Goal: Task Accomplishment & Management: Complete application form

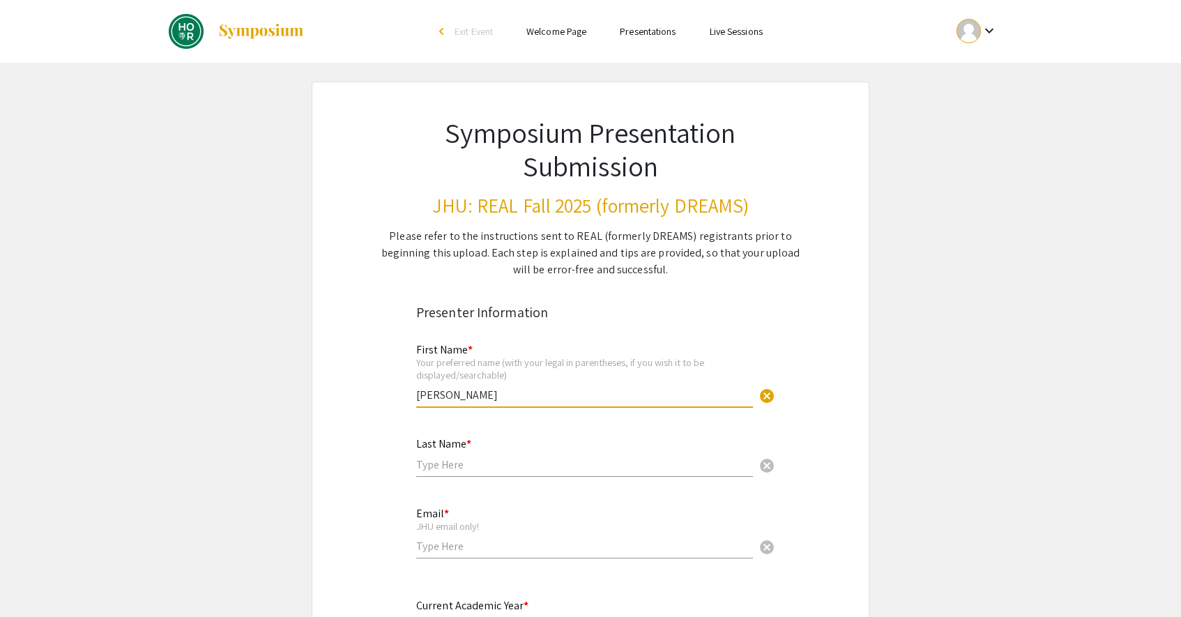
type input "Alejandro"
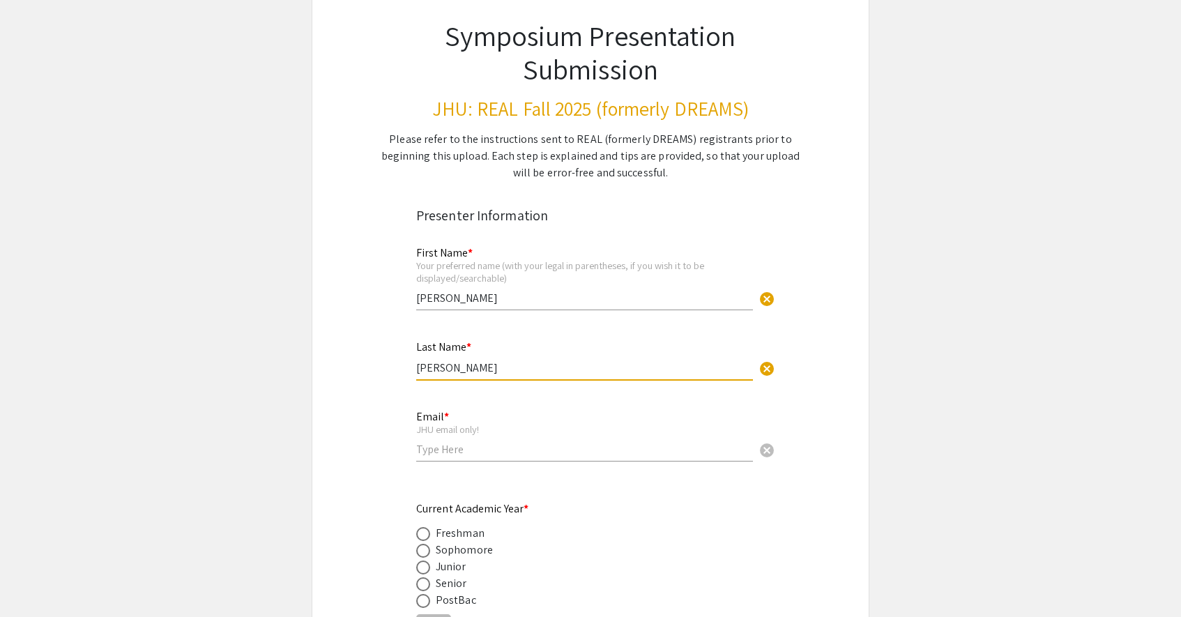
scroll to position [98, 0]
type input "Tellez Calderon"
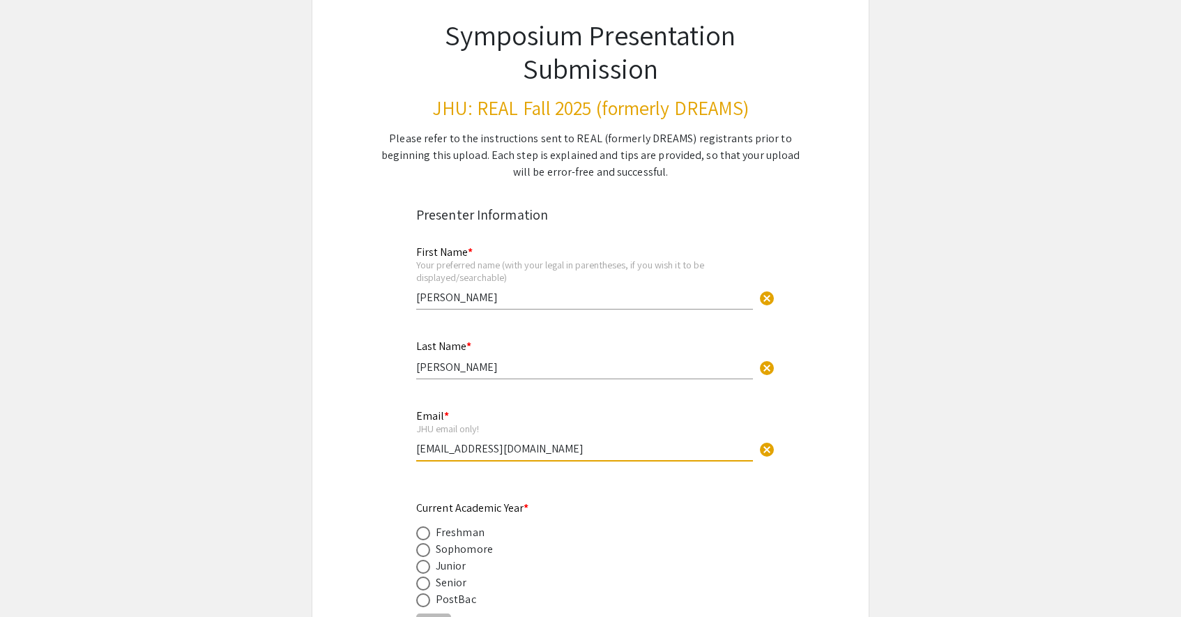
type input "atellez2@jh.edu"
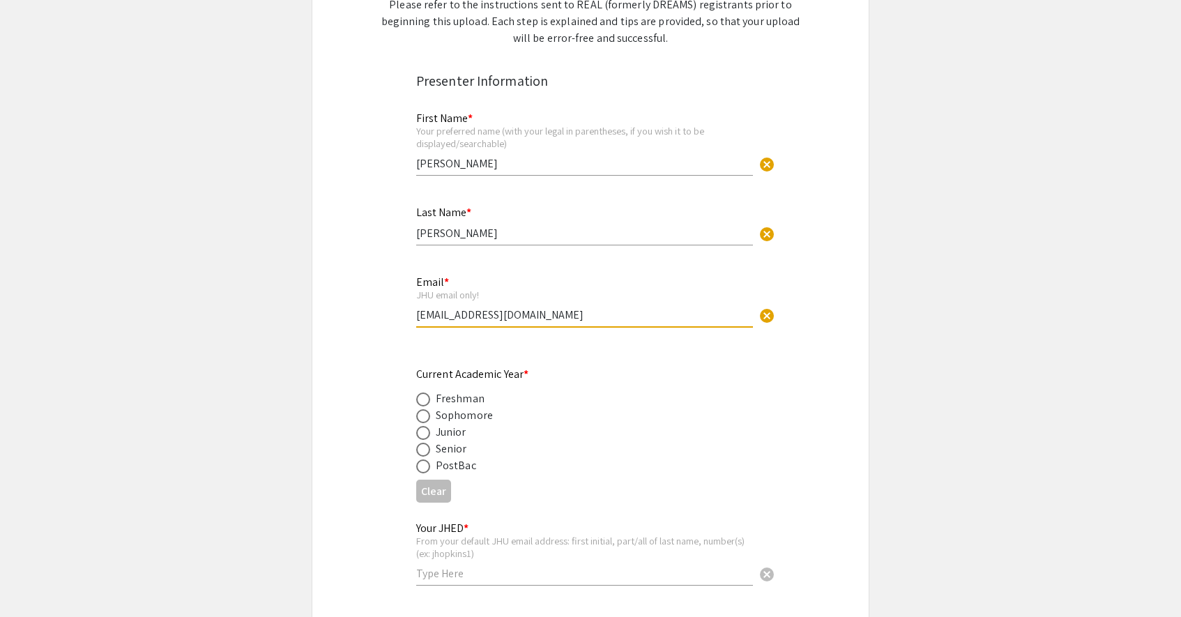
scroll to position [236, 0]
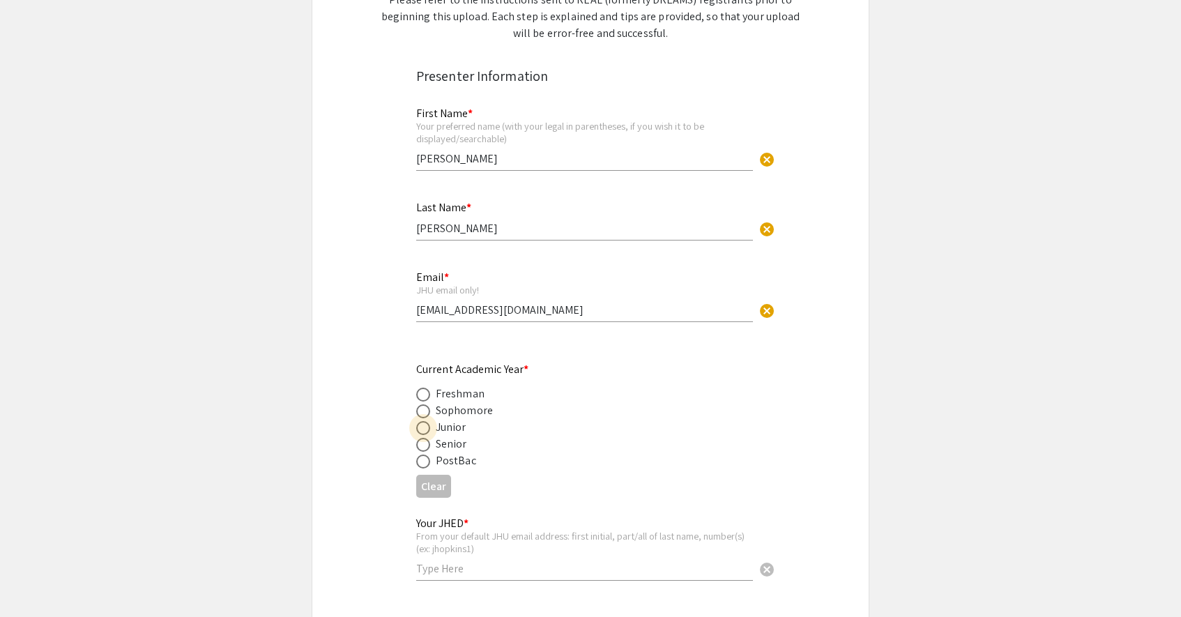
click at [423, 428] on span at bounding box center [423, 428] width 14 height 14
click at [423, 428] on input "radio" at bounding box center [423, 428] width 14 height 14
radio input "true"
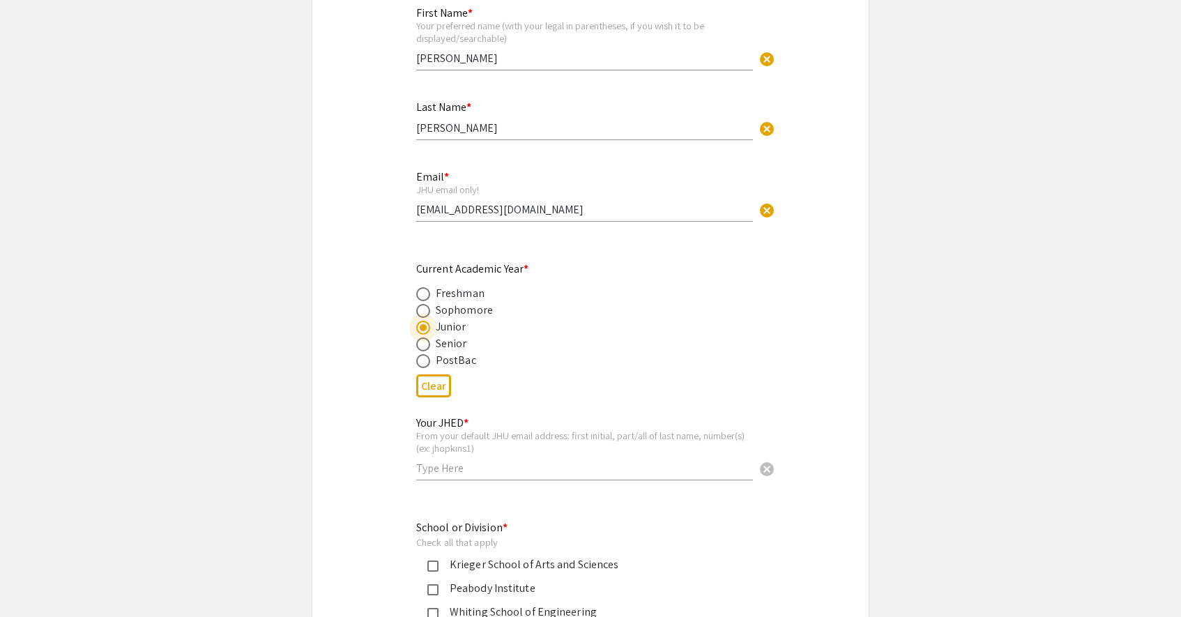
scroll to position [344, 0]
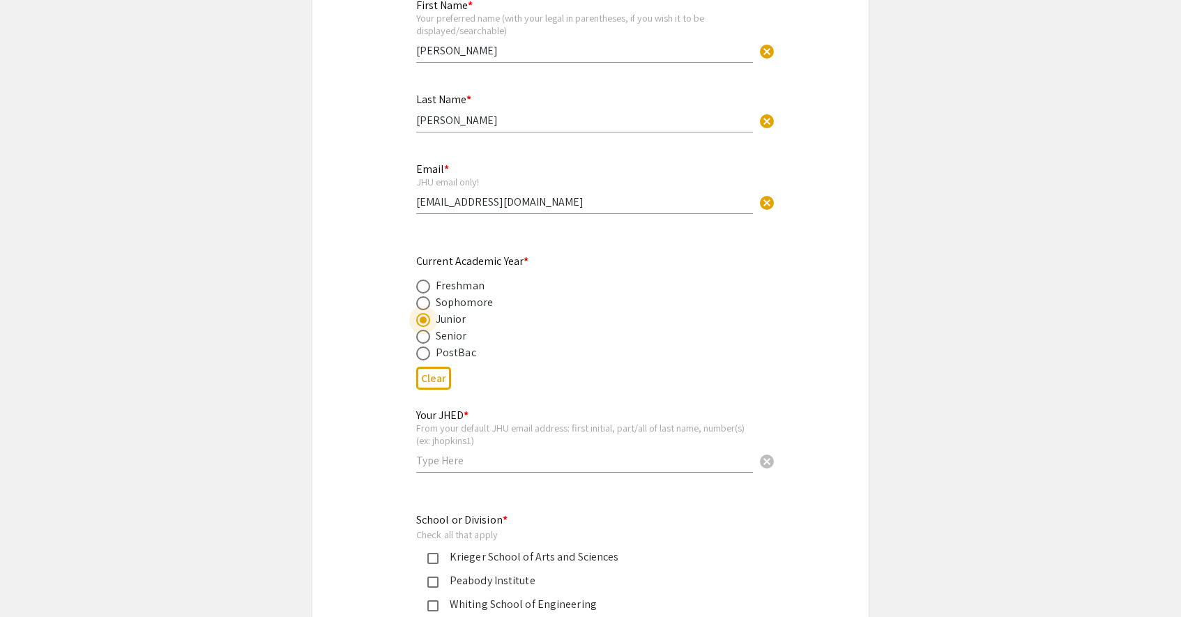
click at [496, 458] on input "text" at bounding box center [584, 460] width 337 height 15
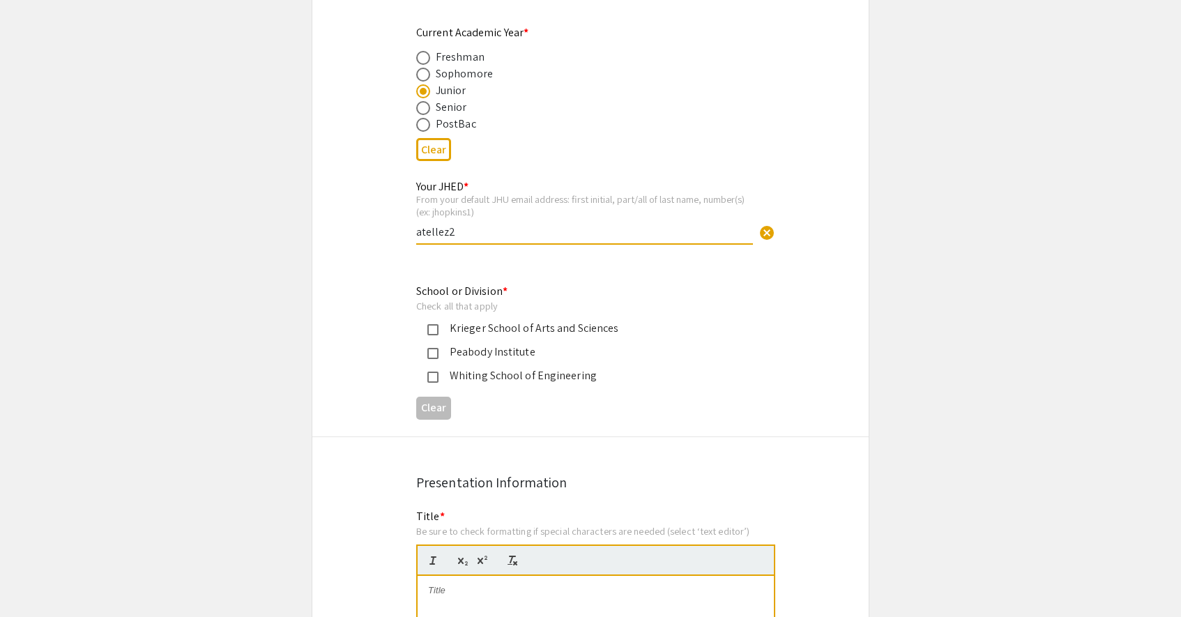
scroll to position [575, 0]
type input "atellez2"
click at [433, 369] on mat-pseudo-checkbox at bounding box center [432, 374] width 11 height 11
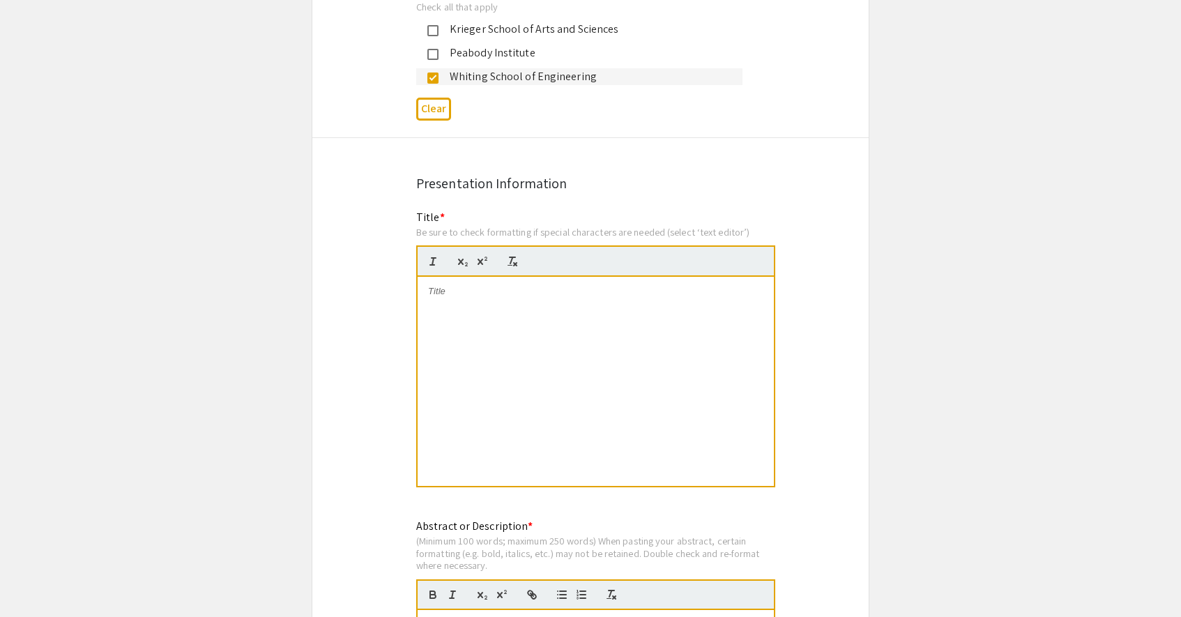
scroll to position [883, 0]
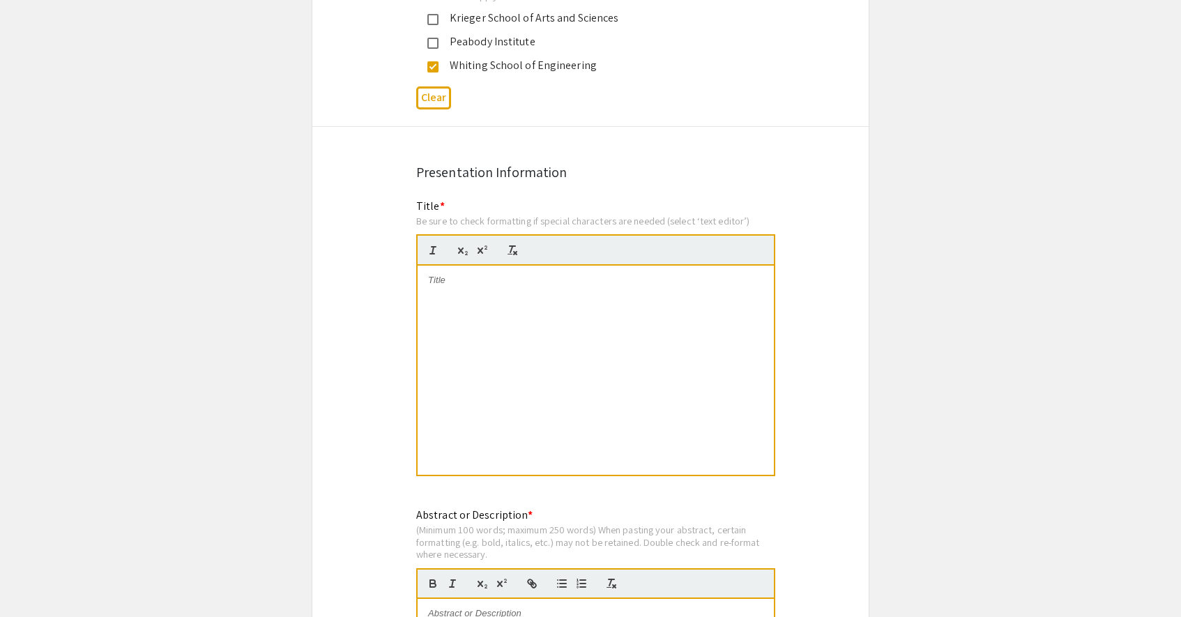
click at [498, 306] on div at bounding box center [595, 370] width 356 height 209
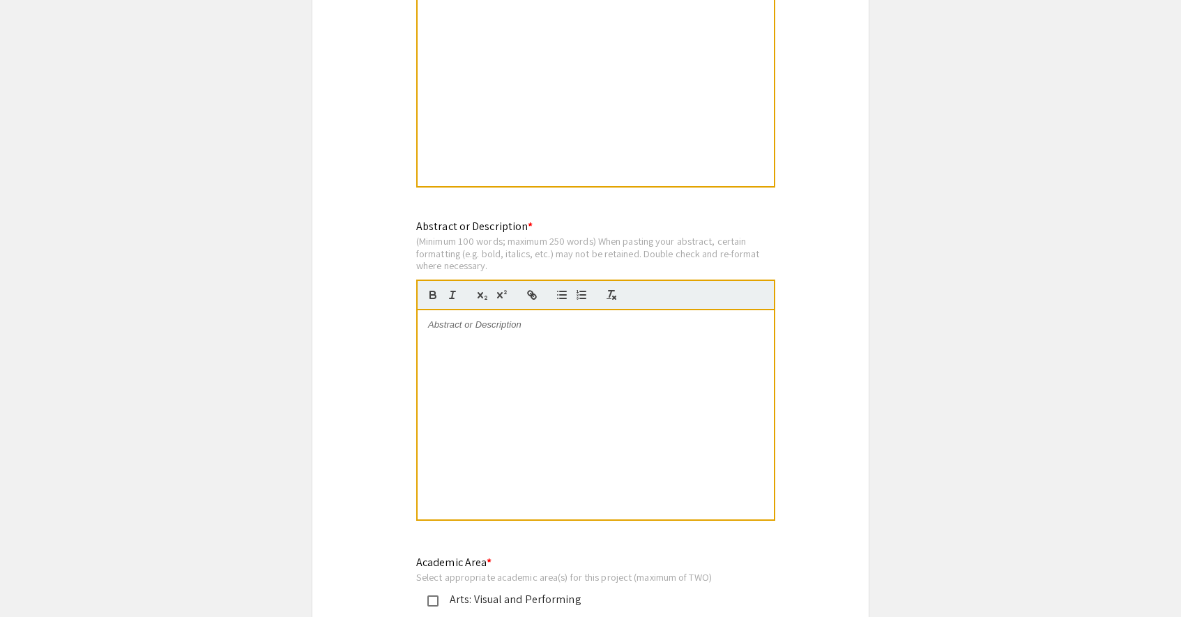
scroll to position [1251, 0]
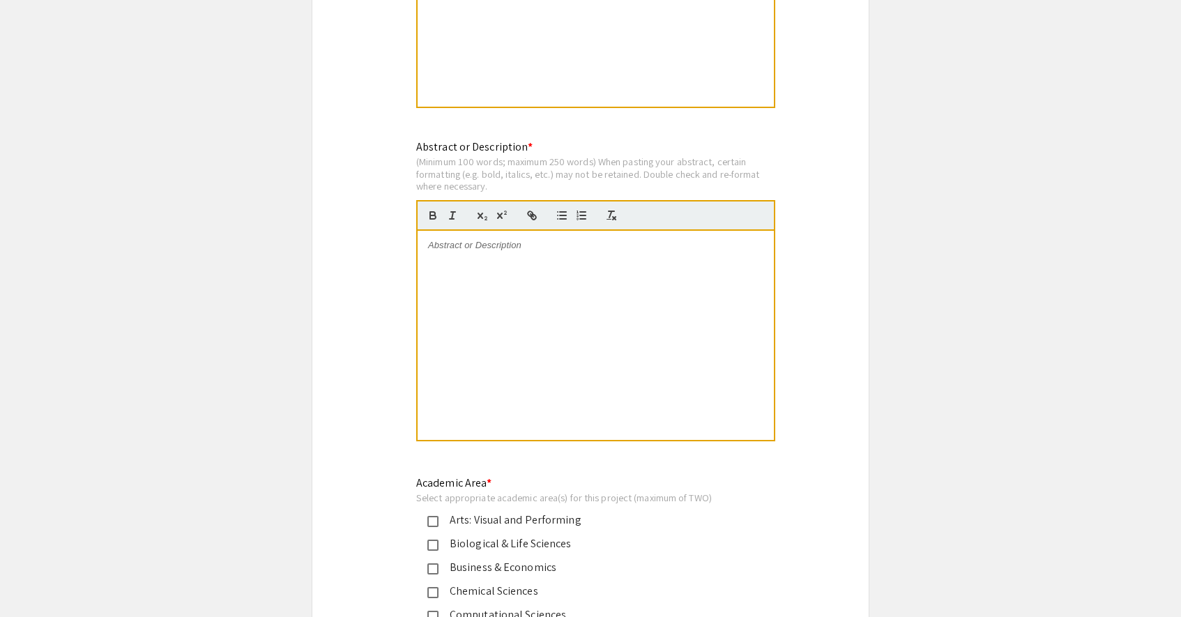
click at [518, 257] on div at bounding box center [595, 335] width 356 height 209
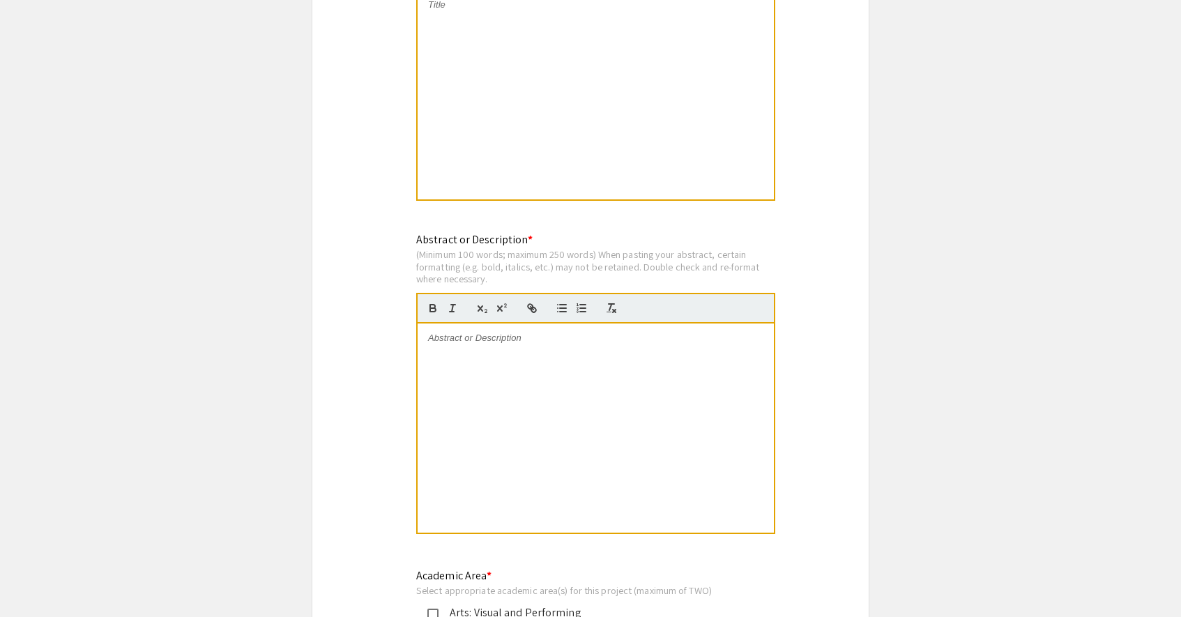
click at [526, 107] on div at bounding box center [595, 94] width 356 height 209
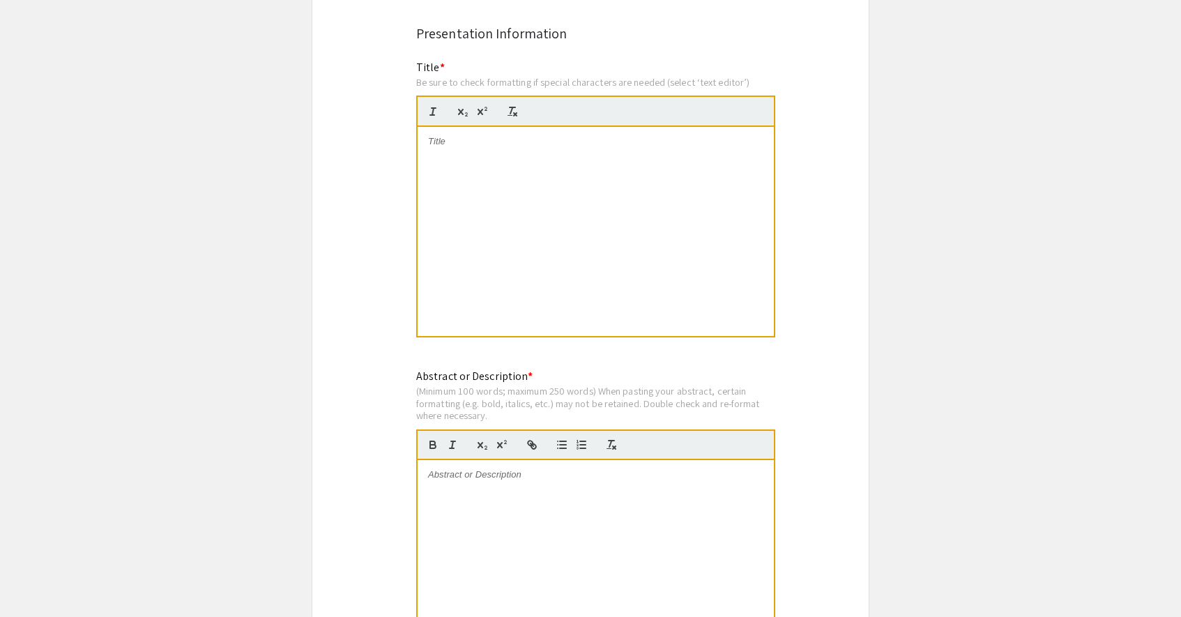
scroll to position [1021, 0]
click at [576, 475] on p at bounding box center [595, 475] width 335 height 13
click at [497, 523] on div at bounding box center [595, 565] width 356 height 209
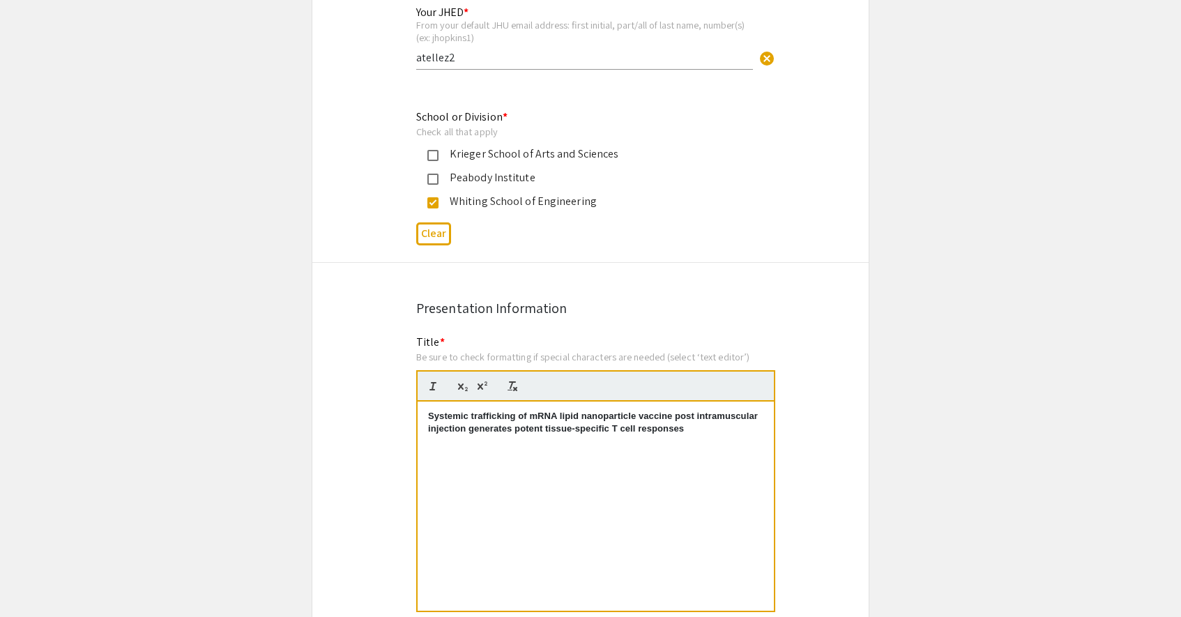
scroll to position [794, 0]
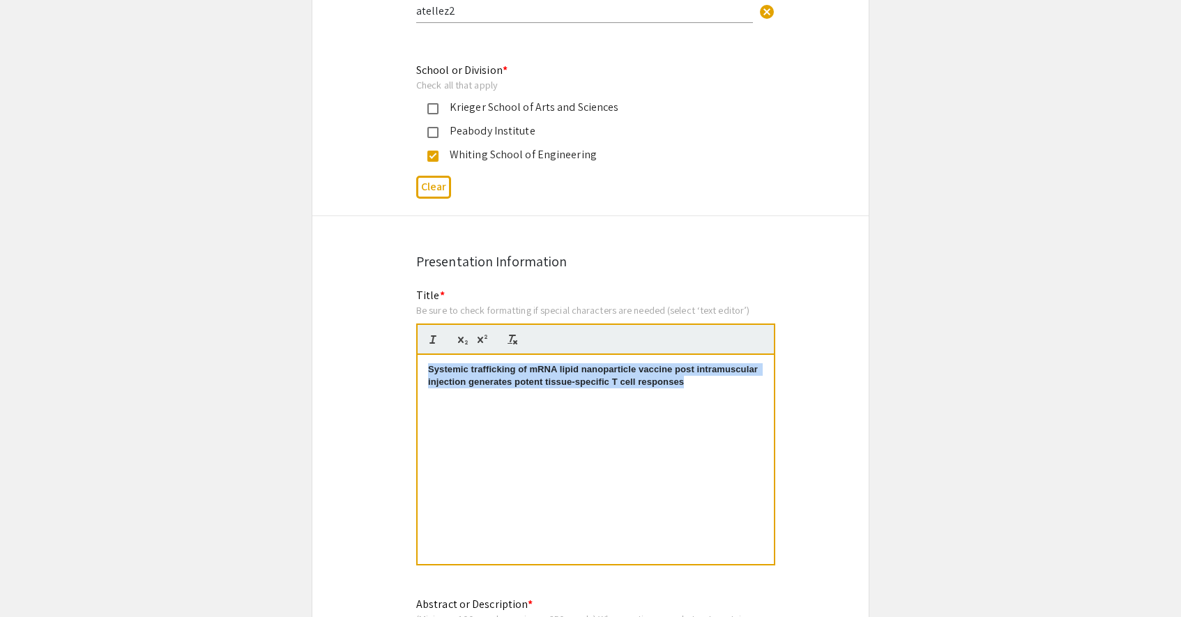
drag, startPoint x: 700, startPoint y: 383, endPoint x: 384, endPoint y: 344, distance: 318.1
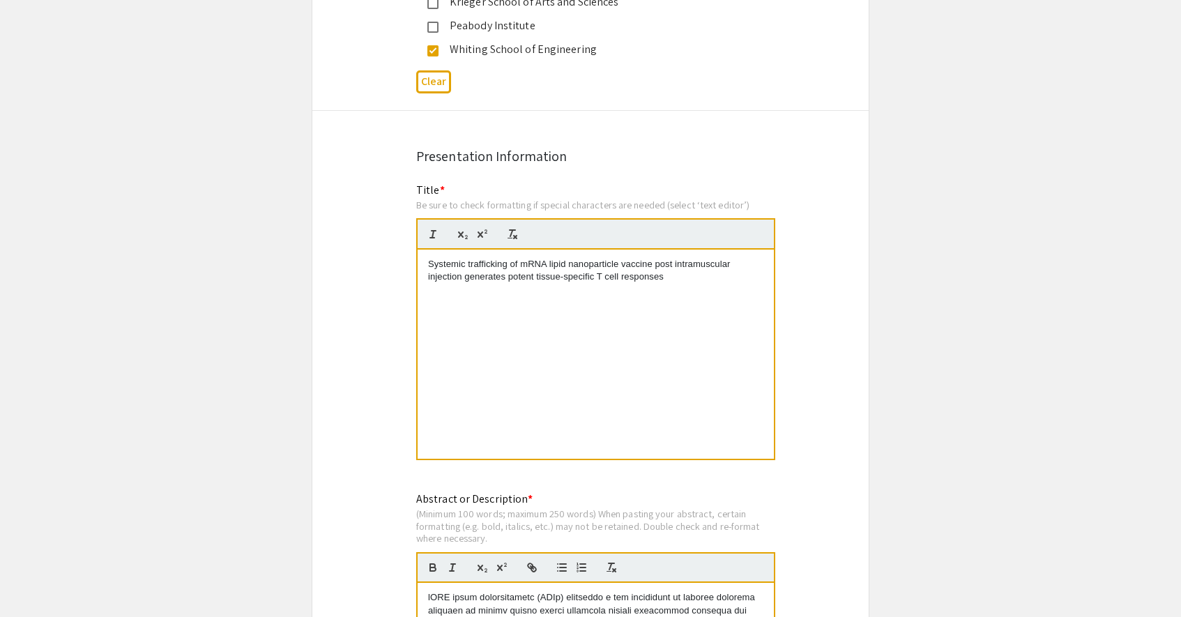
scroll to position [937, 0]
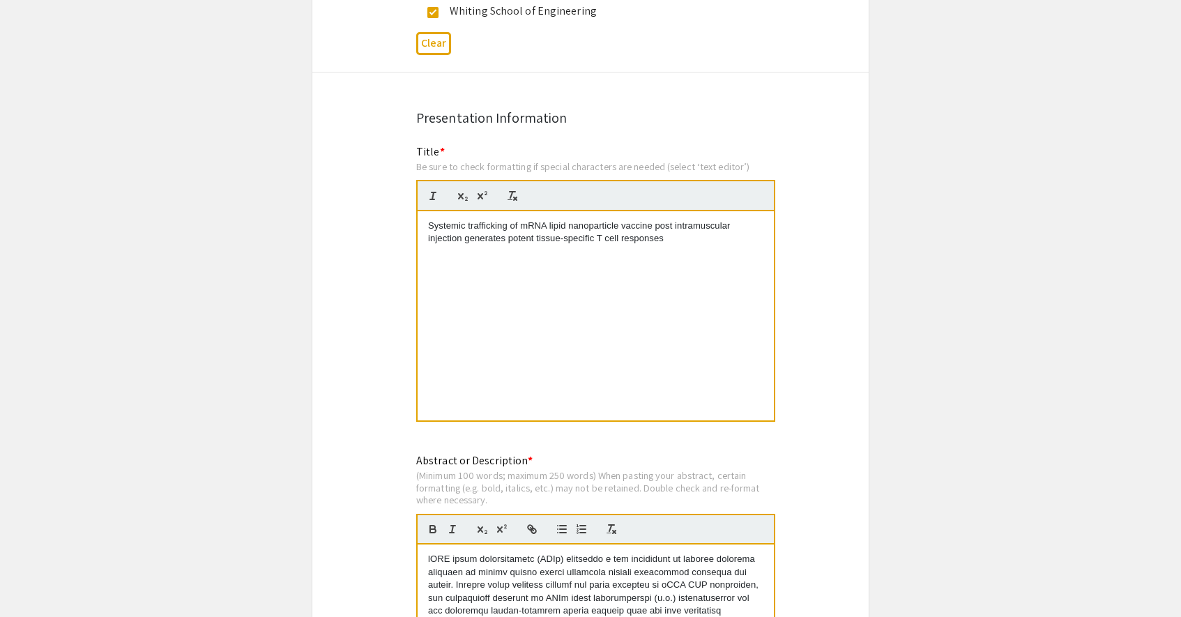
click at [429, 239] on p "Systemic trafficking of mRNA lipid nanoparticle vaccine post intramuscular inje…" at bounding box center [595, 233] width 335 height 26
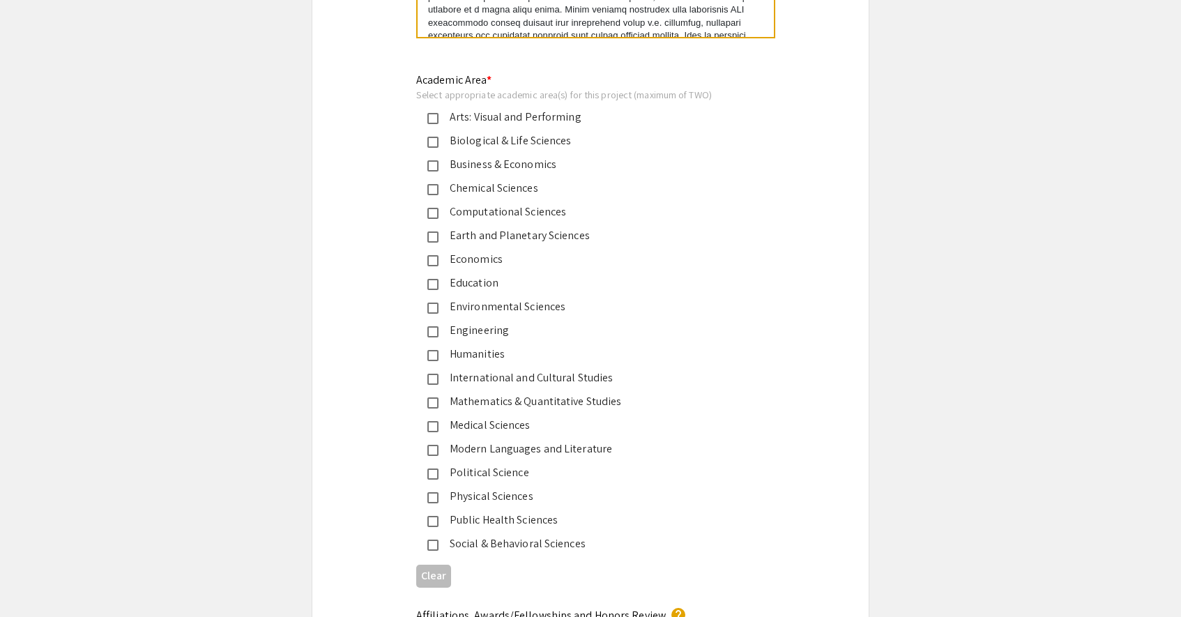
scroll to position [1651, 0]
click at [435, 331] on mat-pseudo-checkbox at bounding box center [432, 334] width 11 height 11
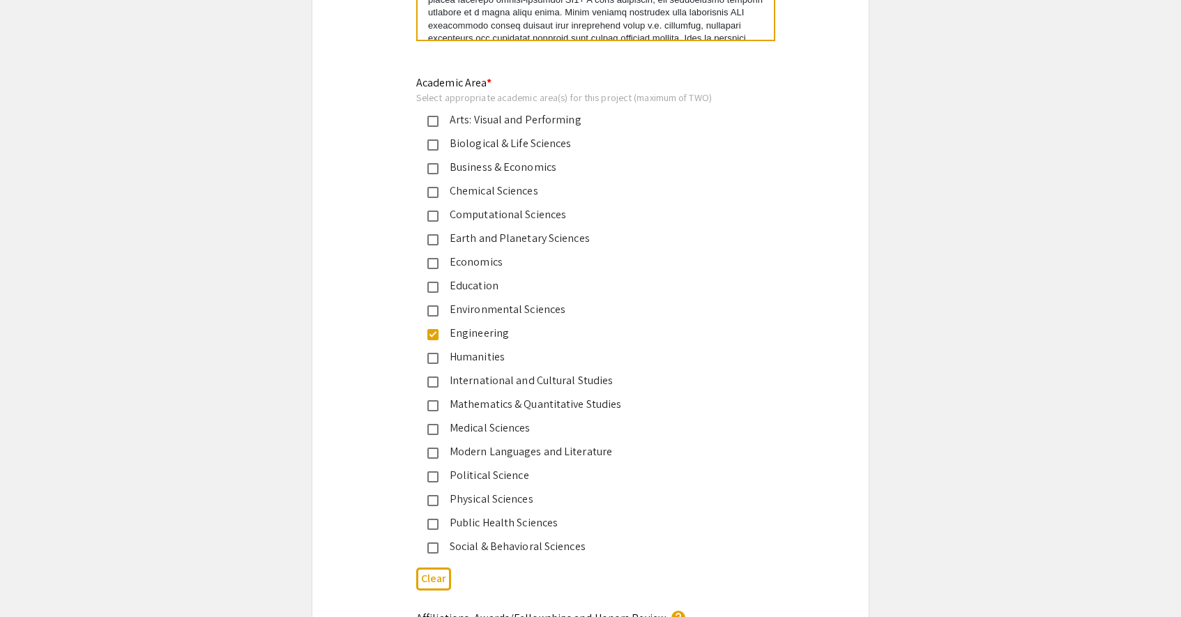
click at [429, 142] on mat-pseudo-checkbox at bounding box center [432, 144] width 11 height 11
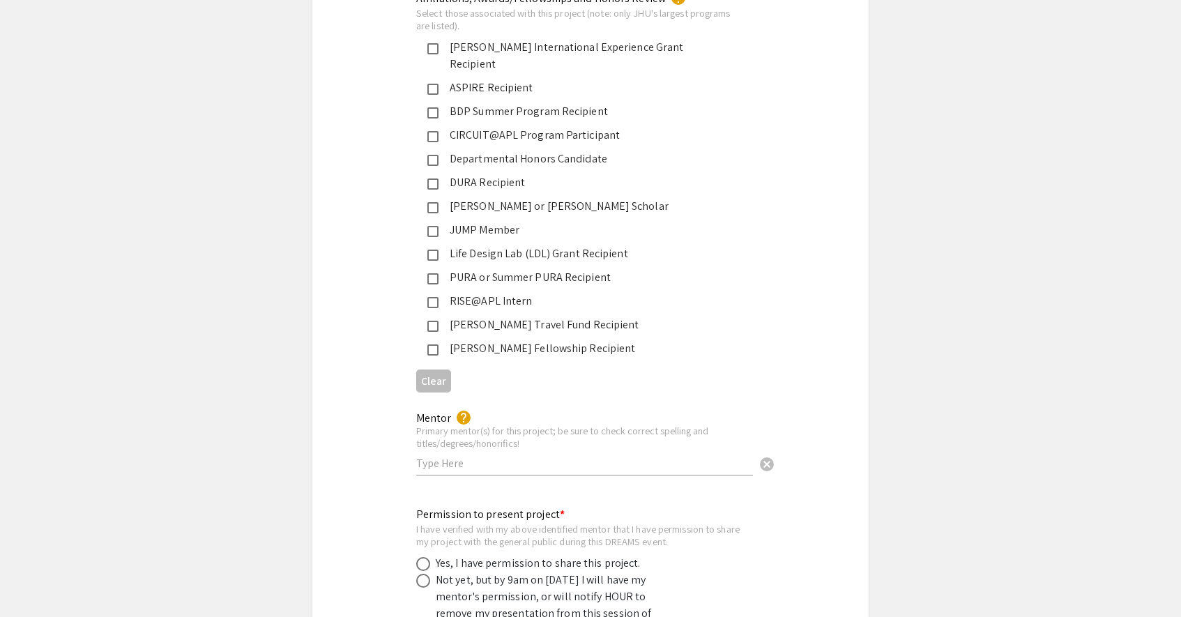
scroll to position [2268, 0]
click at [429, 276] on mat-pseudo-checkbox at bounding box center [432, 281] width 11 height 11
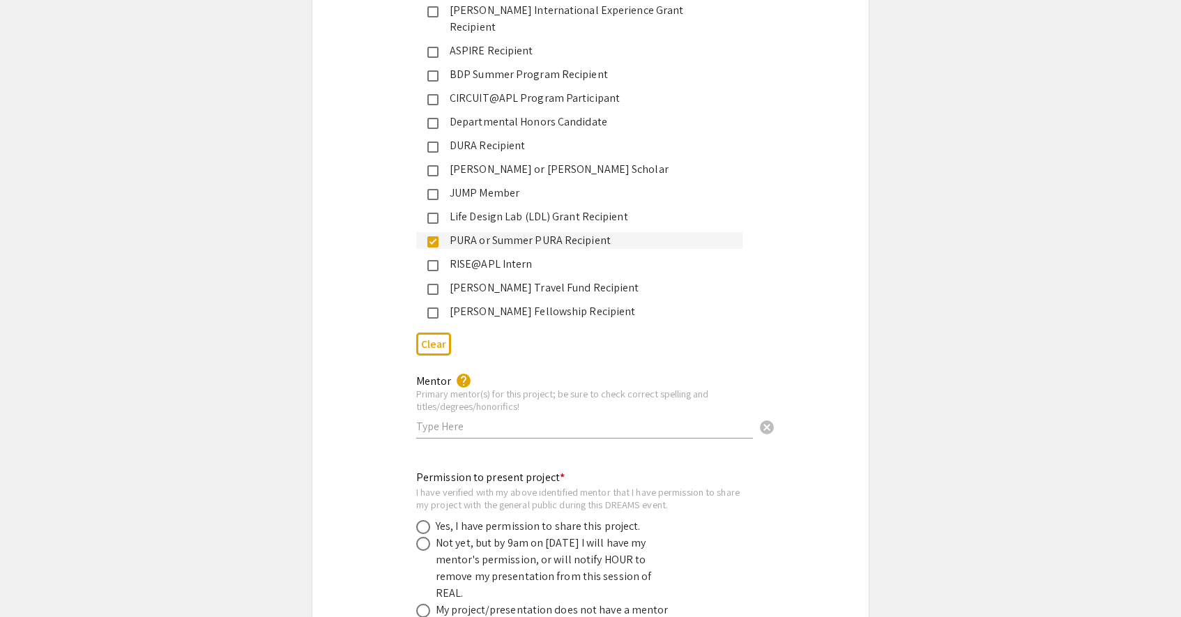
scroll to position [2310, 0]
click at [498, 417] on input "text" at bounding box center [584, 424] width 337 height 15
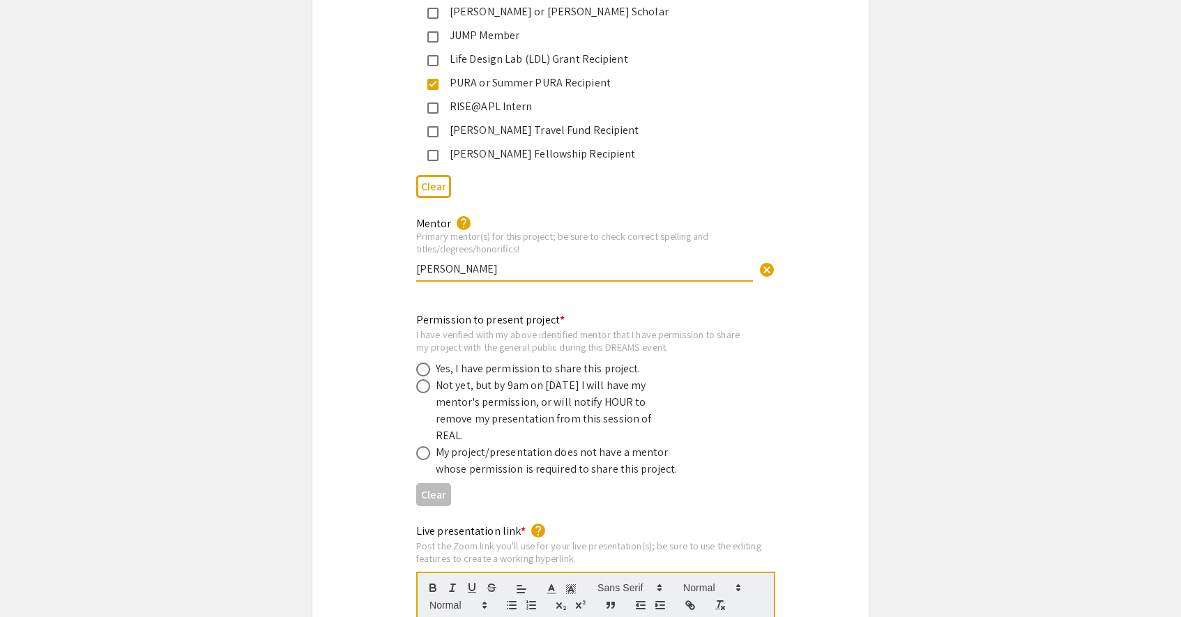
scroll to position [2487, 0]
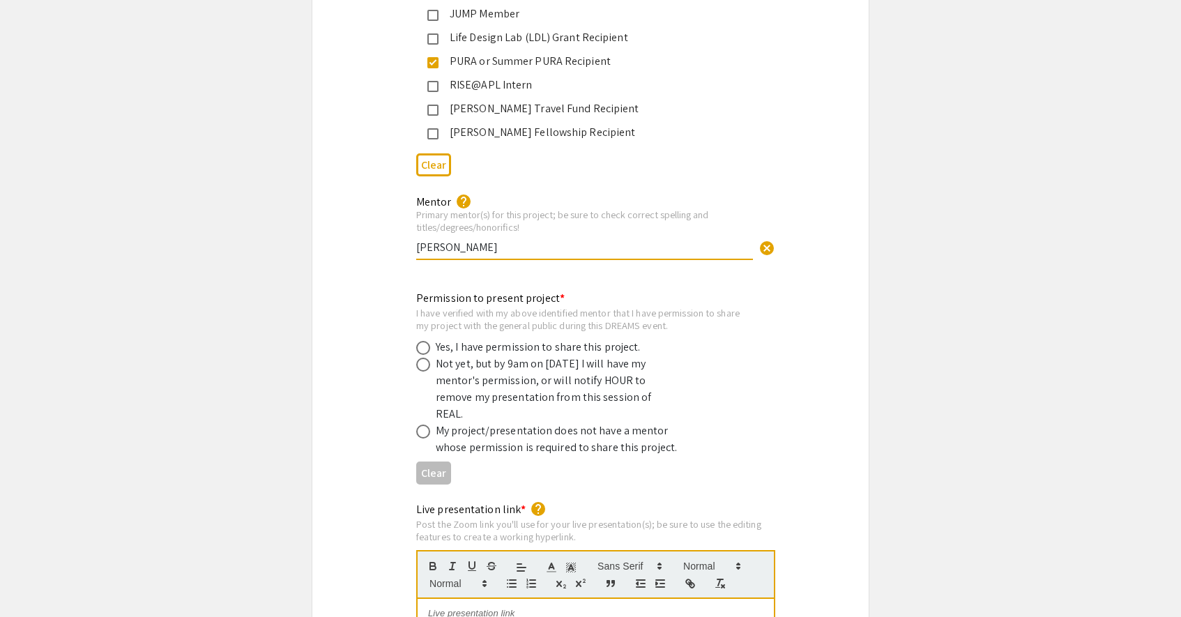
type input "Christine Wei"
click at [422, 341] on span at bounding box center [423, 348] width 14 height 14
click at [422, 341] on input "radio" at bounding box center [423, 348] width 14 height 14
radio input "true"
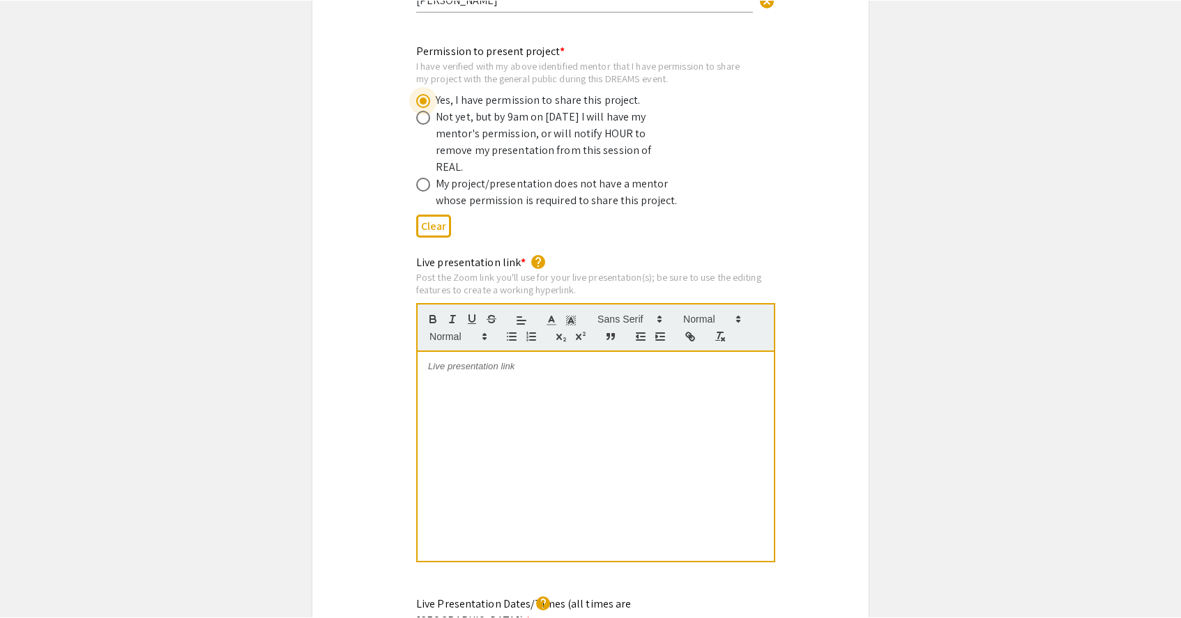
scroll to position [2736, 0]
click at [514, 349] on div at bounding box center [595, 453] width 356 height 209
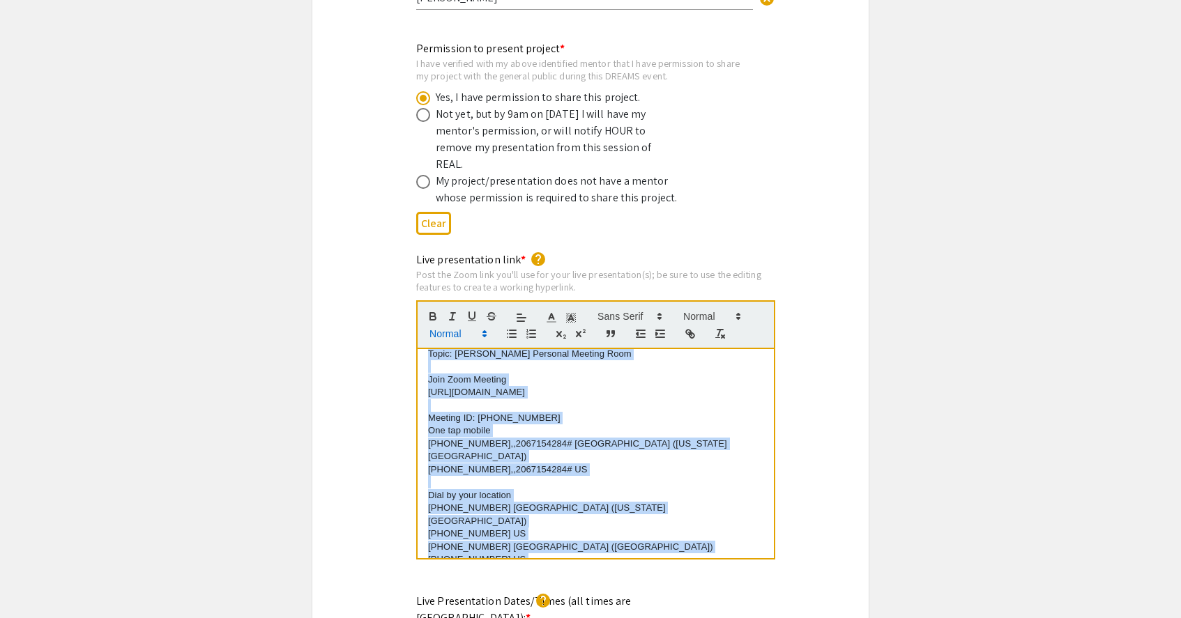
scroll to position [0, 0]
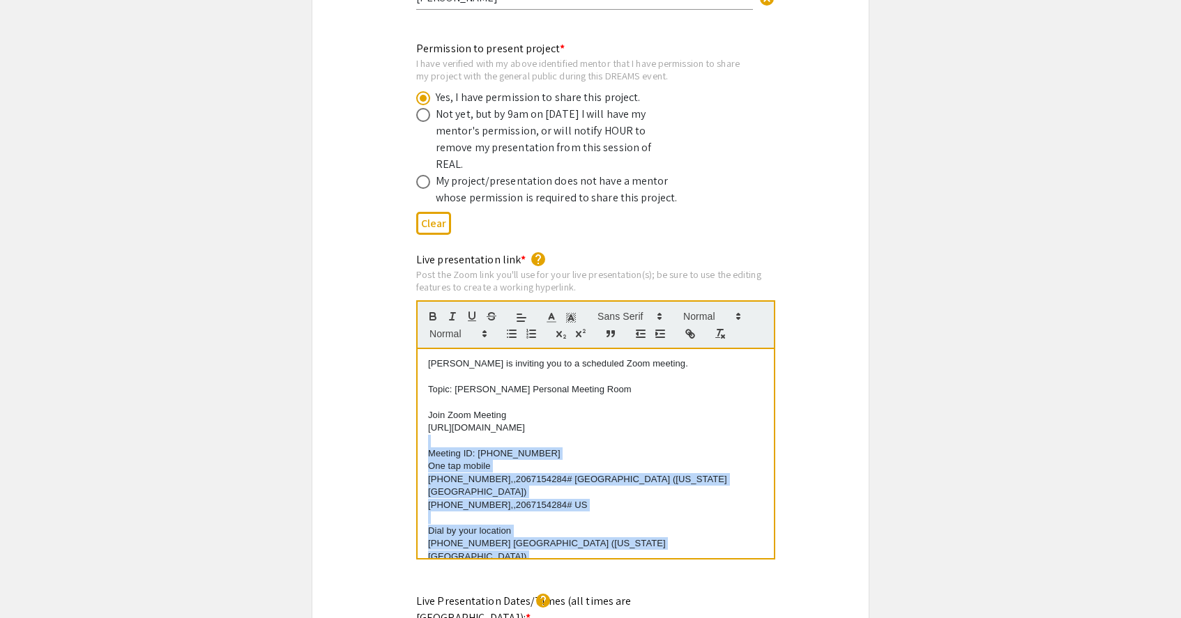
drag, startPoint x: 555, startPoint y: 507, endPoint x: 420, endPoint y: 406, distance: 168.2
click at [420, 406] on div "Alejandro Tellez Calderon is inviting you to a scheduled Zoom meeting. Topic: A…" at bounding box center [595, 453] width 356 height 209
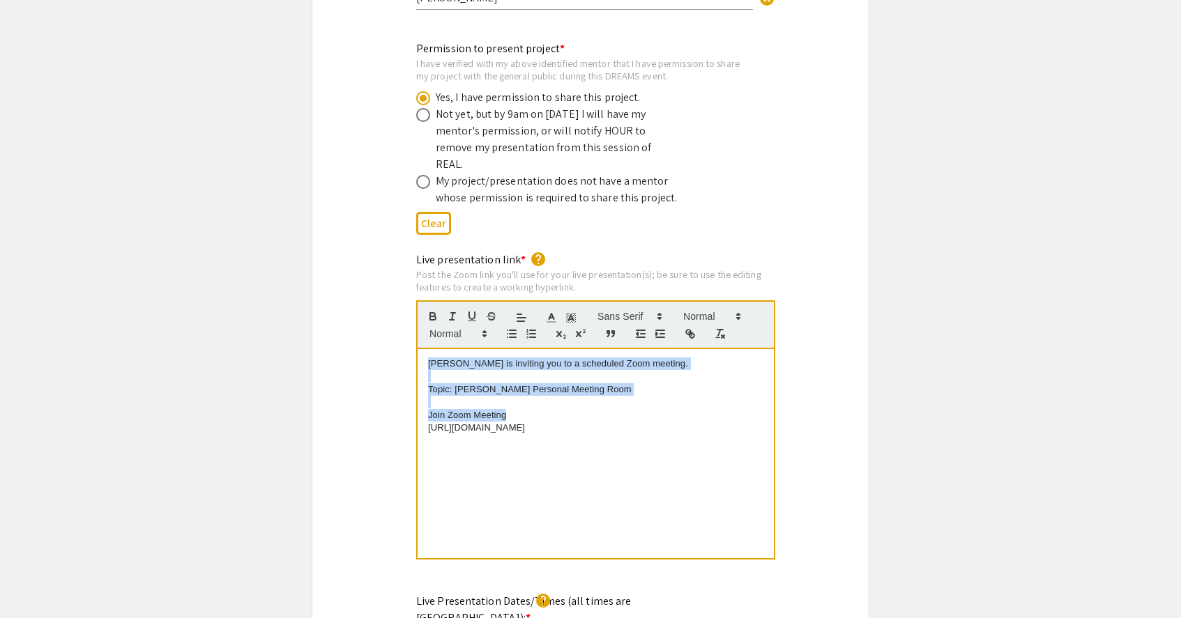
drag, startPoint x: 509, startPoint y: 376, endPoint x: 406, endPoint y: 318, distance: 118.6
click at [406, 318] on div "Live presentation link * help Post the Zoom link you'll use for your live prese…" at bounding box center [590, 416] width 369 height 328
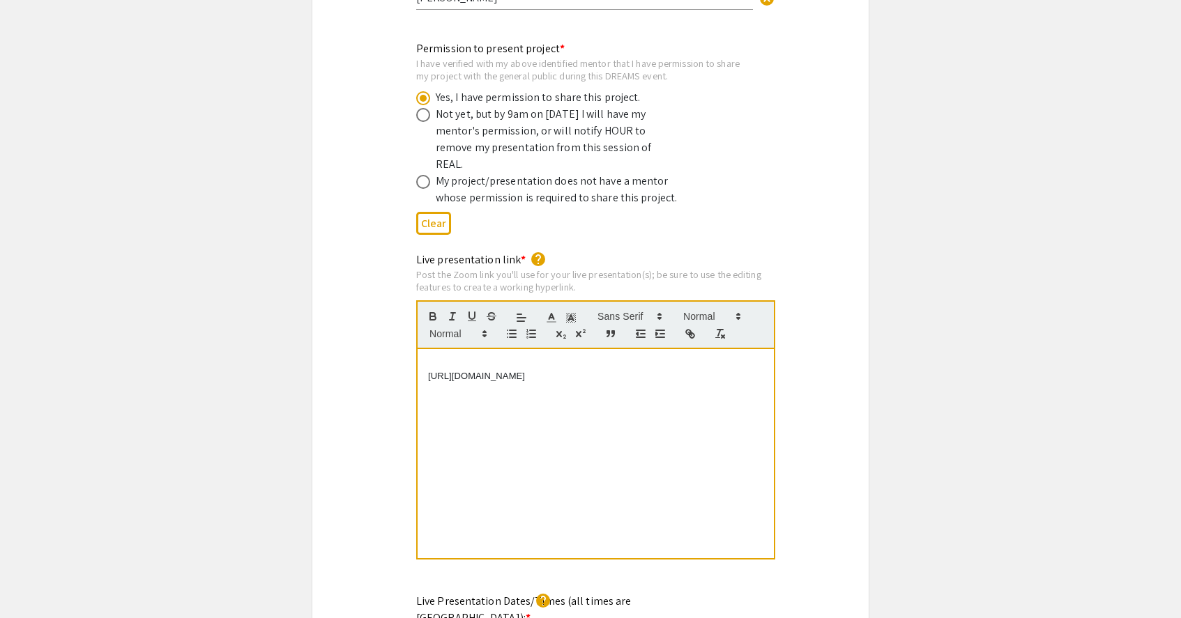
click at [424, 349] on div "https://JHUBlueJays.zoom.us/j/2067154284" at bounding box center [595, 453] width 356 height 209
click at [610, 358] on p "https://JHUBlueJays.zoom.us/j/2067154284" at bounding box center [595, 364] width 335 height 13
drag, startPoint x: 607, startPoint y: 328, endPoint x: 422, endPoint y: 322, distance: 185.5
click at [422, 349] on div "https://JHUBlueJays.zoom.us/j/2067154284" at bounding box center [595, 453] width 356 height 209
click at [691, 332] on line "button" at bounding box center [690, 333] width 3 height 3
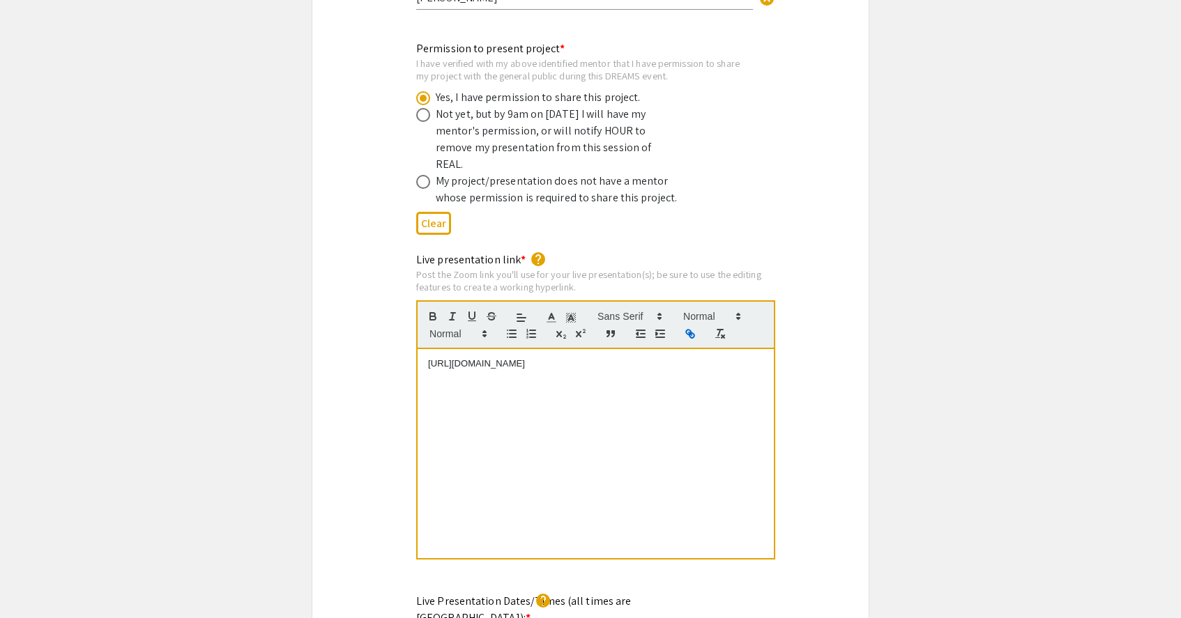
type input "https://JHUBlueJays.zoom.us/j/2067154284"
click at [604, 332] on link at bounding box center [601, 337] width 32 height 10
click at [633, 368] on div "https://JHUBlueJays.zoom.us/j/2067154284" at bounding box center [595, 453] width 356 height 209
click at [525, 358] on link "https://JHUBlueJays.zoom.us/j/2067154284" at bounding box center [476, 363] width 97 height 10
click at [532, 329] on link "https://JHUBlueJays.zoom.us/j/2067154284" at bounding box center [484, 338] width 97 height 18
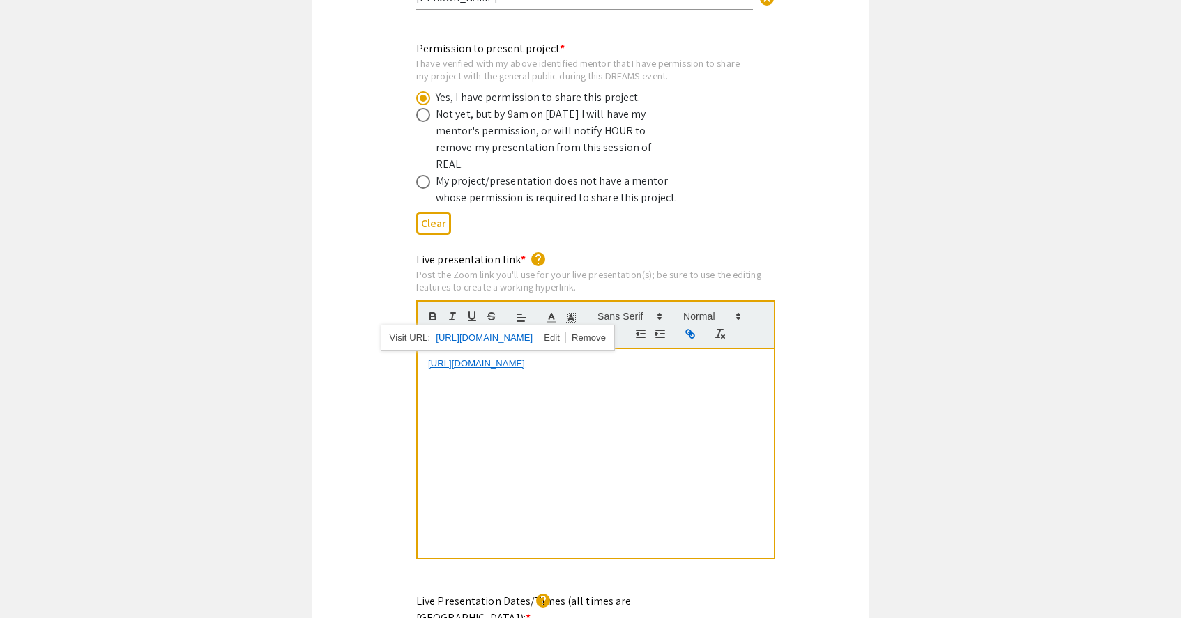
click at [631, 361] on div "https://JHUBlueJays.zoom.us/j/2067154284" at bounding box center [595, 453] width 356 height 209
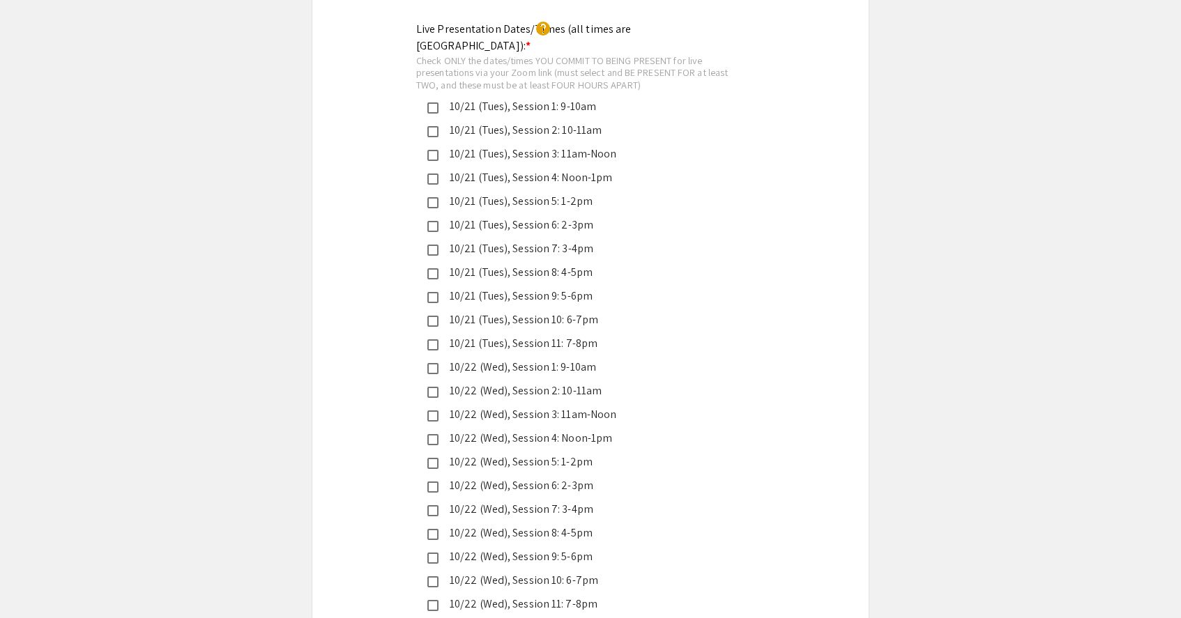
scroll to position [3298, 0]
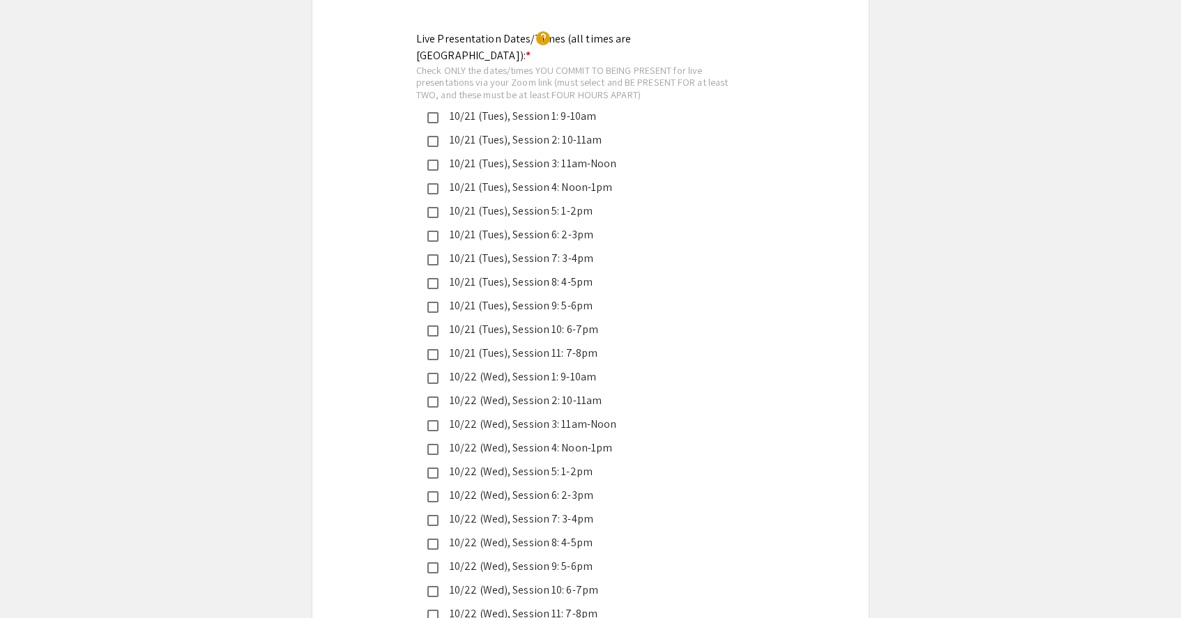
click at [435, 160] on mat-pseudo-checkbox at bounding box center [432, 165] width 11 height 11
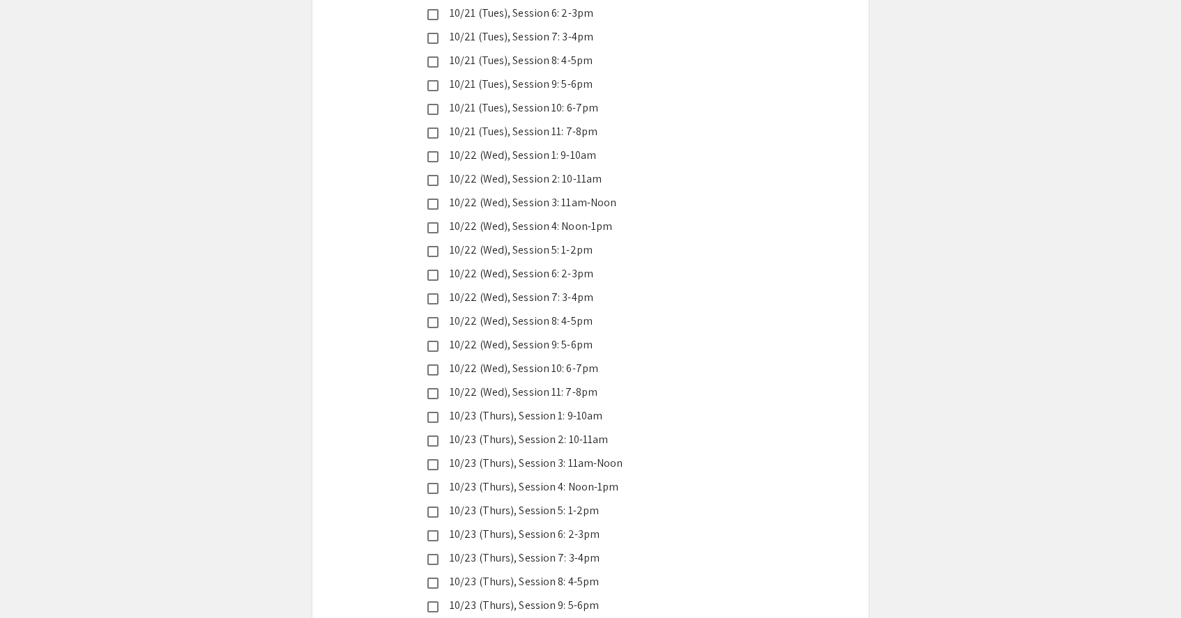
scroll to position [3535, 0]
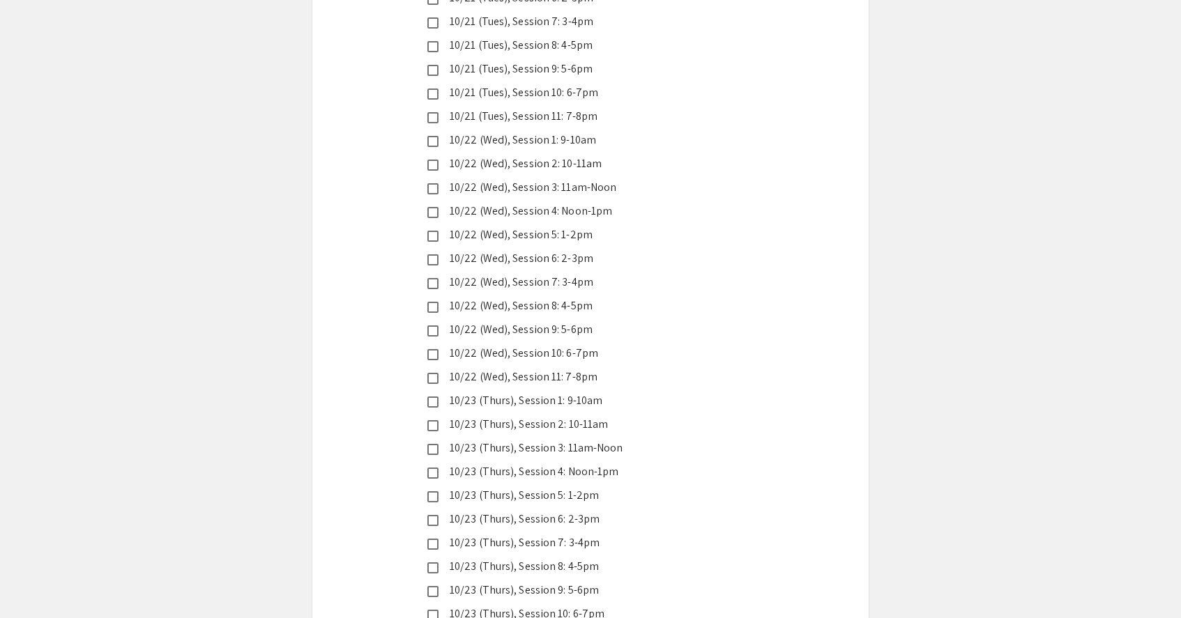
click at [433, 444] on mat-pseudo-checkbox at bounding box center [432, 449] width 11 height 11
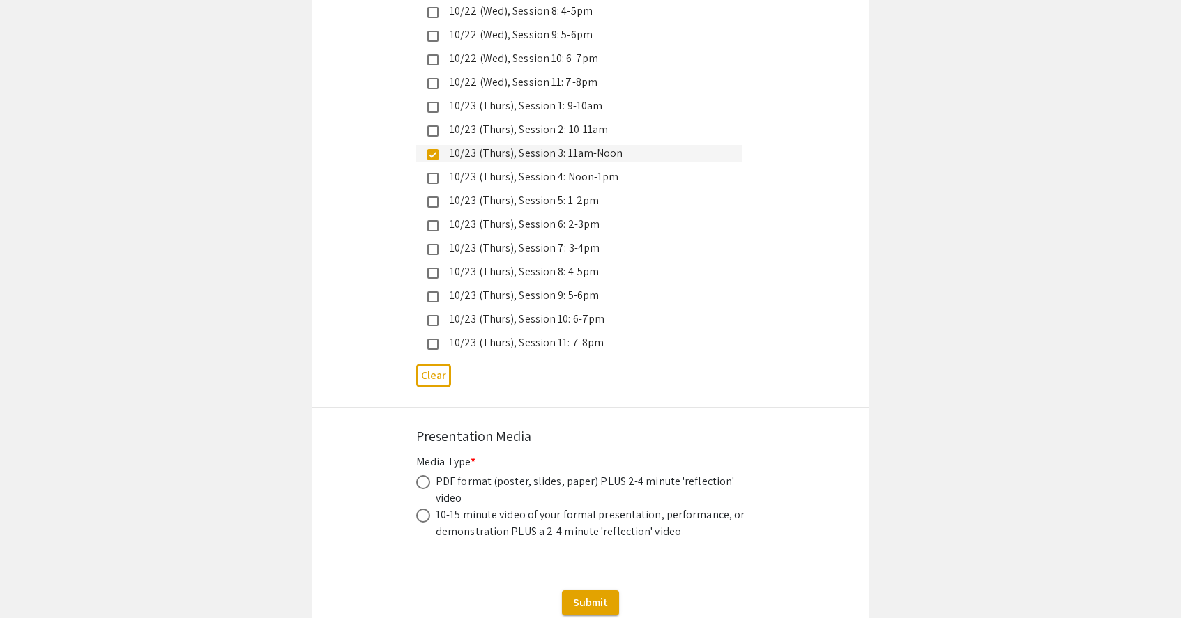
scroll to position [3831, 0]
click at [424, 475] on span at bounding box center [423, 482] width 14 height 14
click at [424, 475] on input "radio" at bounding box center [423, 482] width 14 height 14
radio input "true"
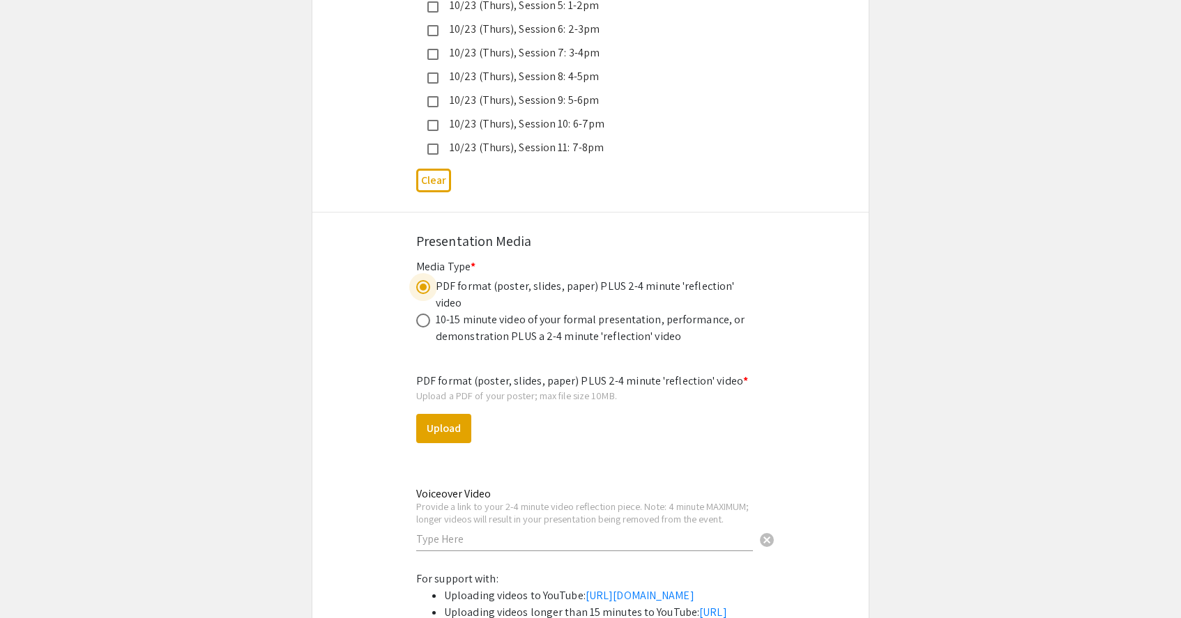
scroll to position [4032, 0]
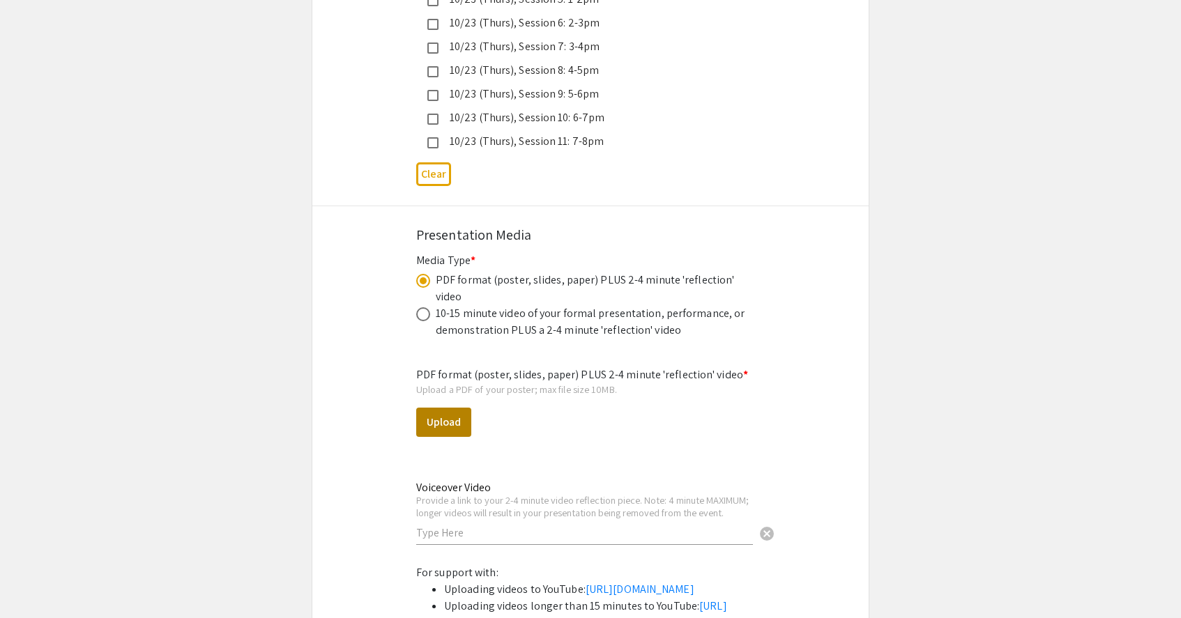
click at [448, 408] on button "Upload" at bounding box center [443, 422] width 55 height 29
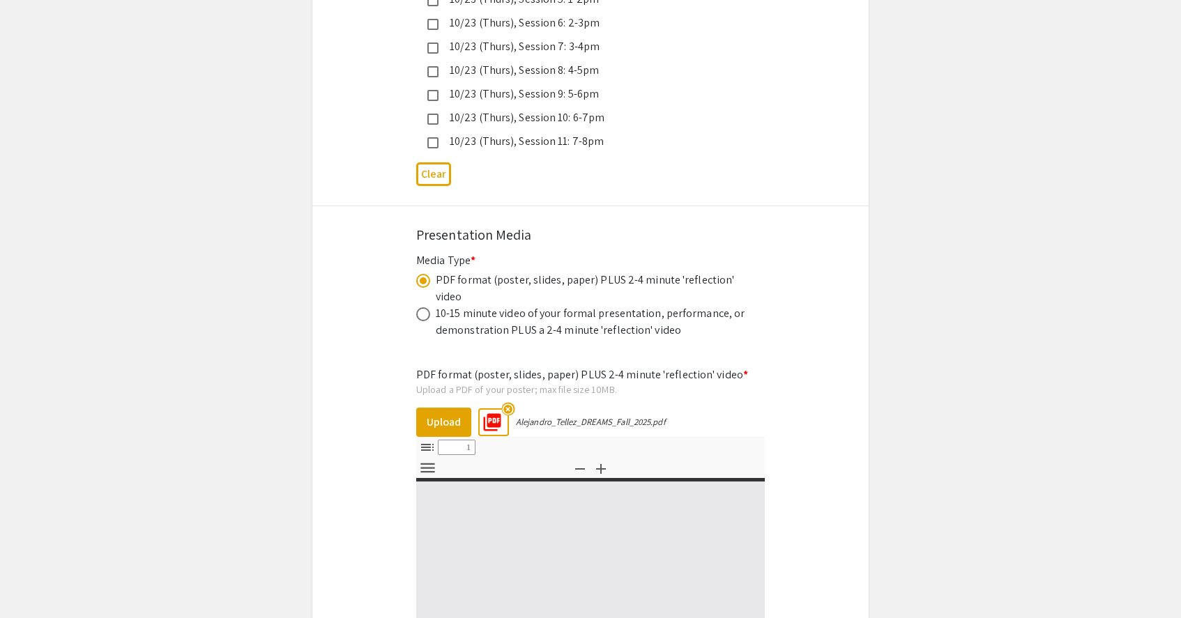
select select "custom"
type input "0"
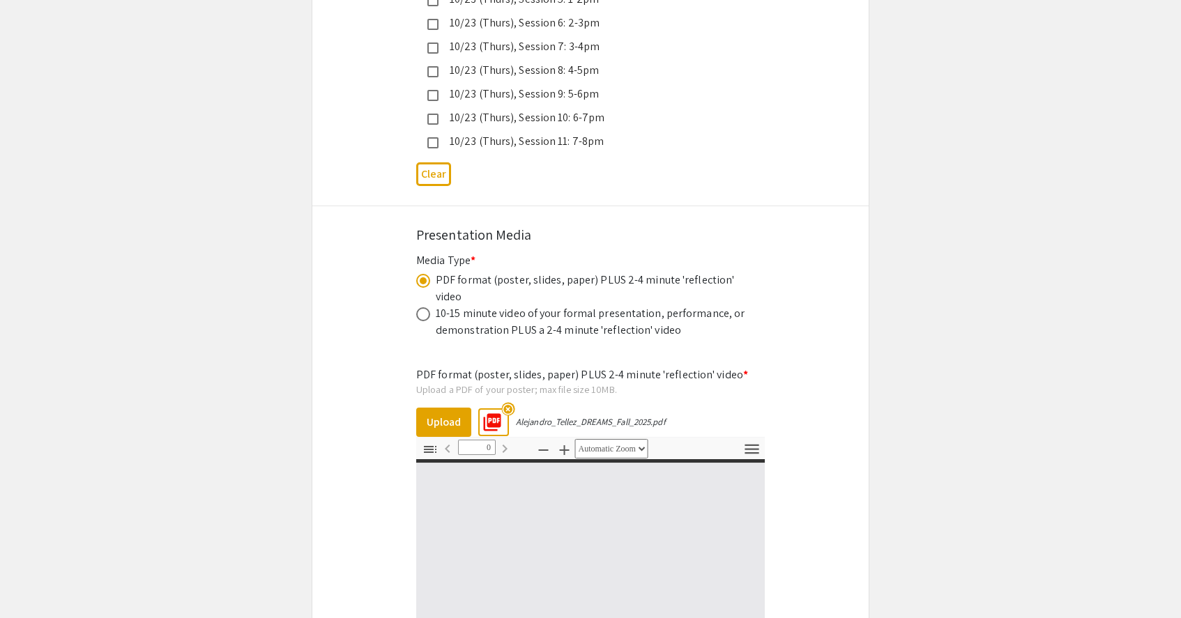
select select "custom"
type input "1"
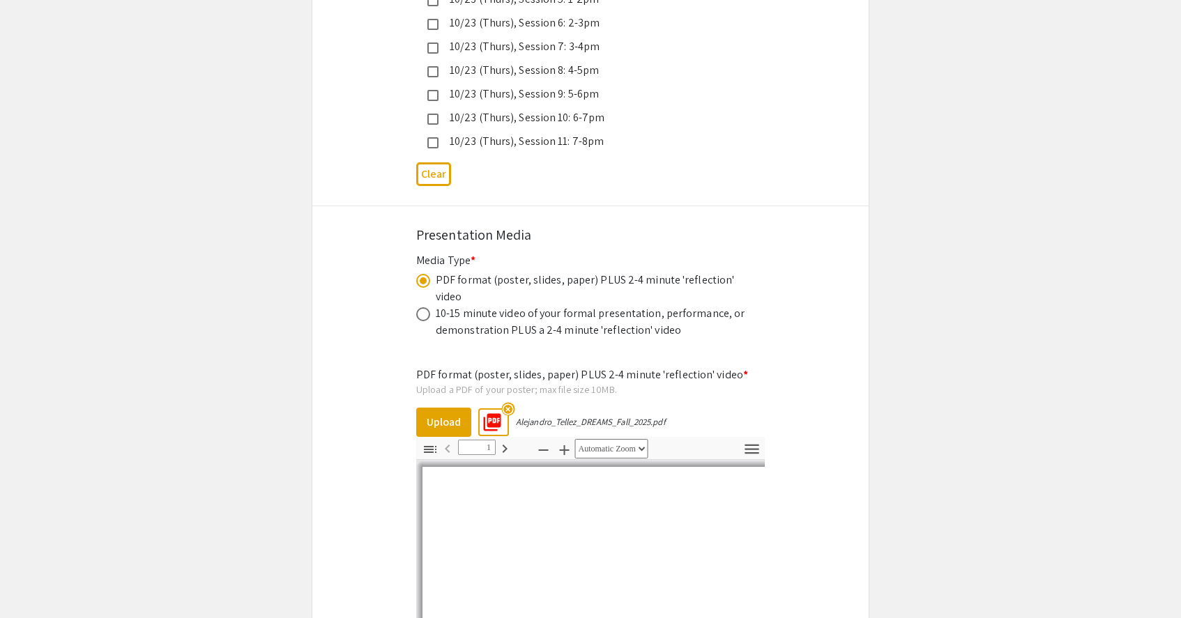
select select "auto"
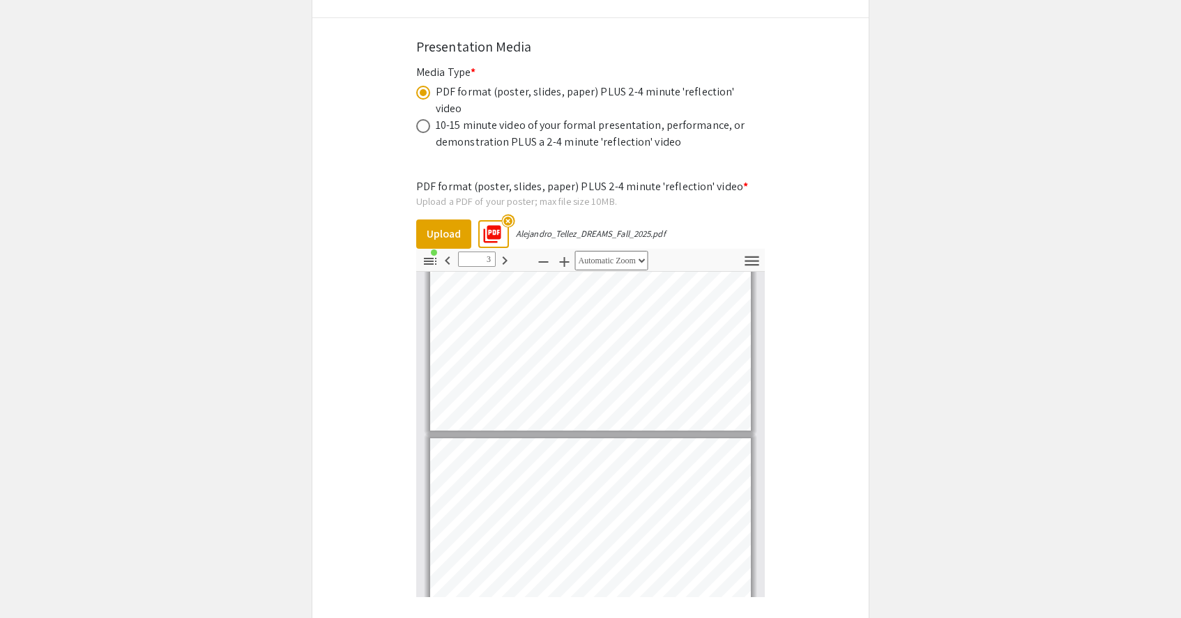
scroll to position [0, 0]
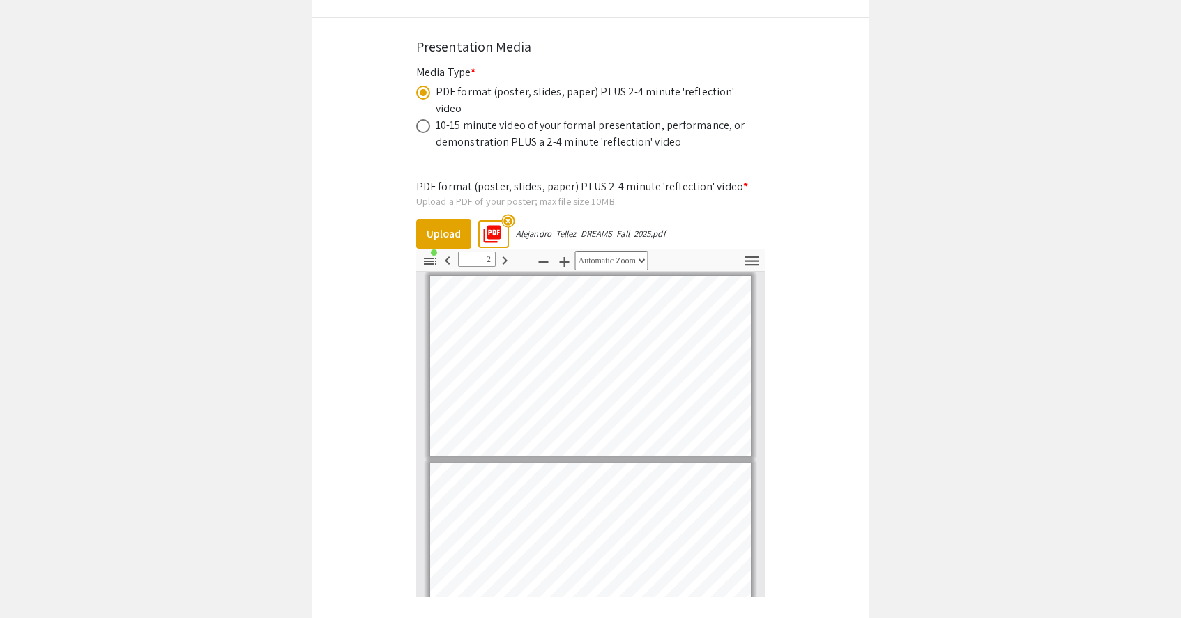
type input "1"
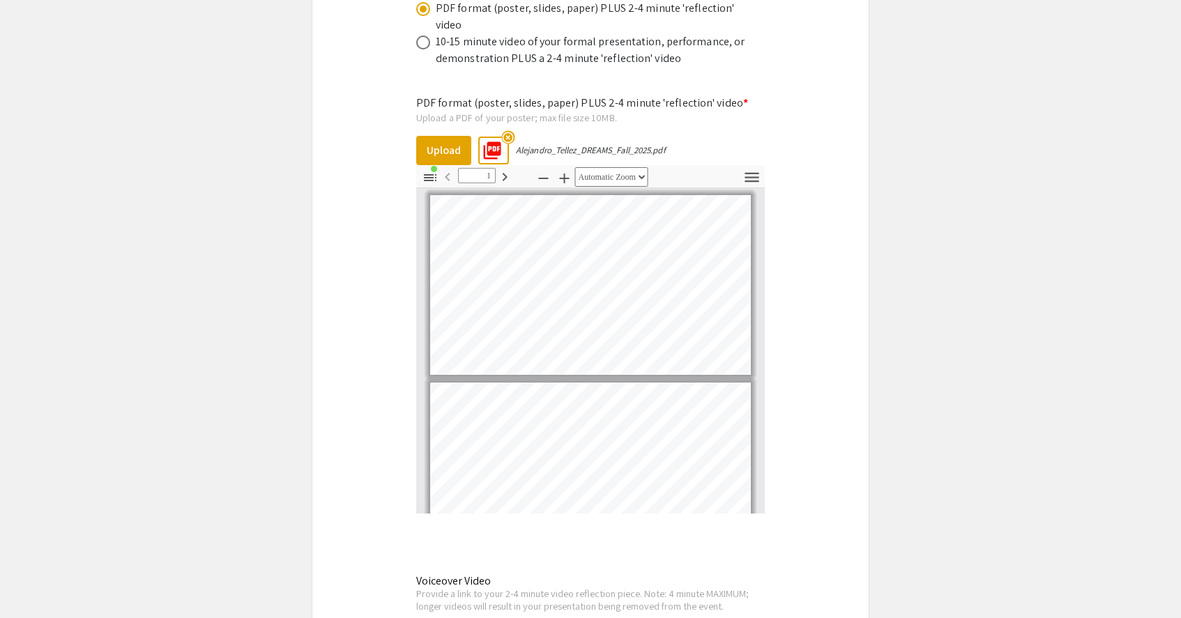
scroll to position [4290, 0]
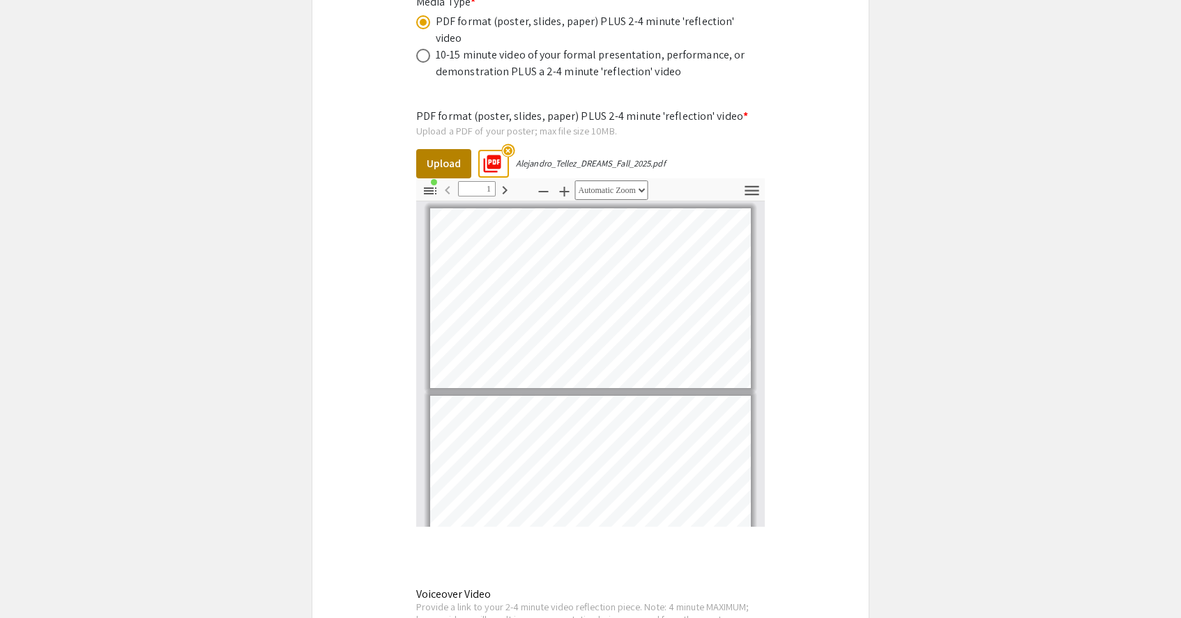
click at [446, 149] on button "Upload" at bounding box center [443, 163] width 55 height 29
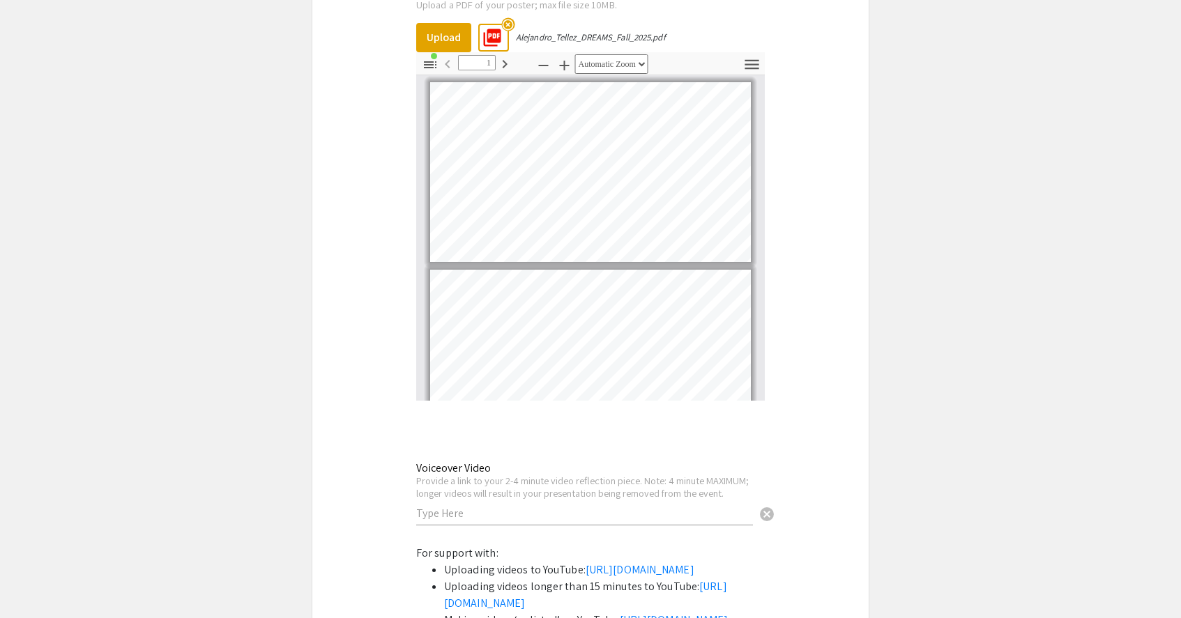
scroll to position [4415, 0]
click at [622, 507] on input "text" at bounding box center [584, 514] width 337 height 15
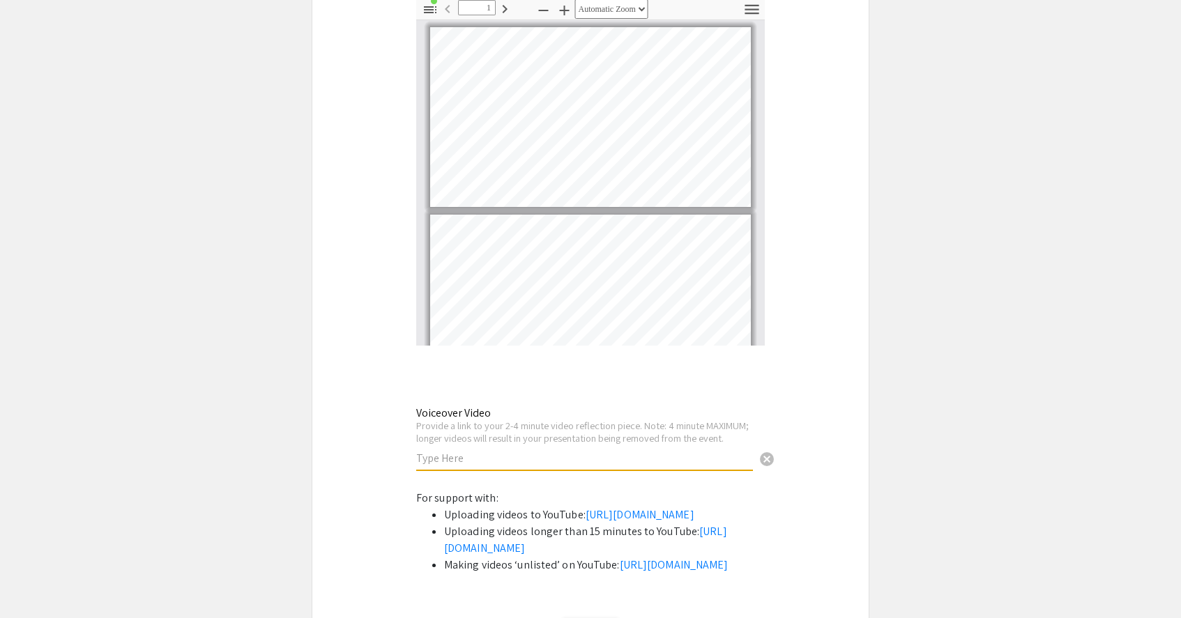
scroll to position [4472, 0]
click at [603, 507] on link "https://support.google.com/youtube/answer/57407?co=GENIE.Platform%3DDesktop&hl=…" at bounding box center [639, 514] width 109 height 15
click at [532, 450] on input "text" at bounding box center [584, 457] width 337 height 15
paste input "https://youtu.be/FbZIGRGkqWc"
click at [542, 450] on input "https://youtu.be/FbZIGRGkqWc" at bounding box center [584, 457] width 337 height 15
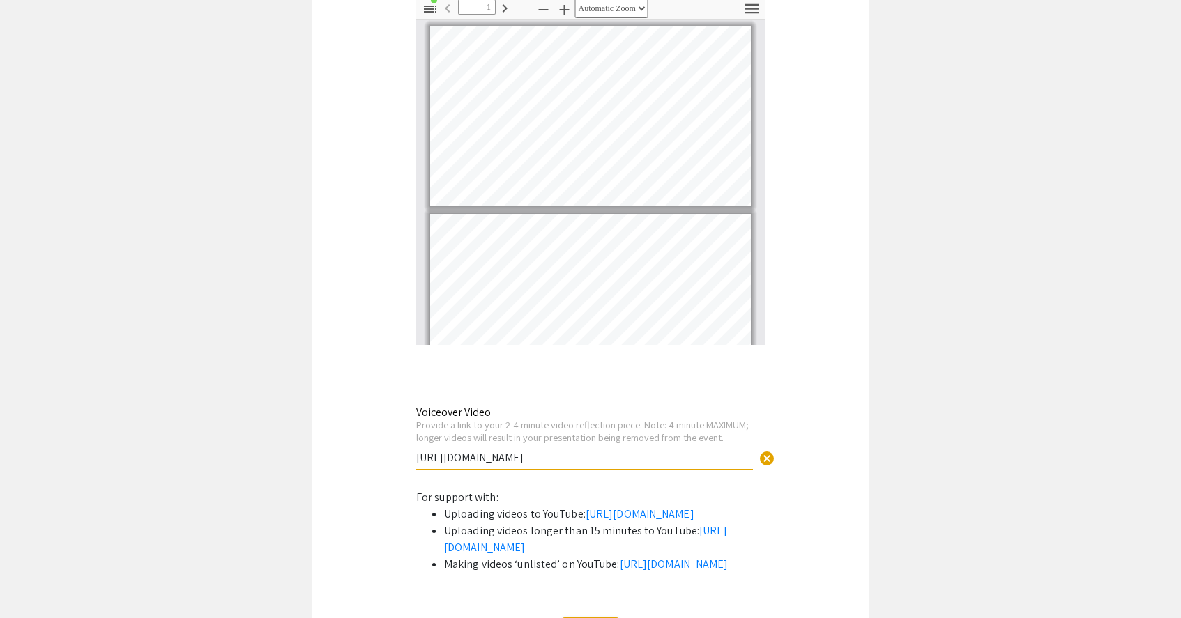
click at [542, 450] on input "https://youtu.be/FbZIGRGkqWc" at bounding box center [584, 457] width 337 height 15
click at [562, 450] on input "https://youtu.be/FbZIGRGkqWc" at bounding box center [584, 457] width 337 height 15
click at [565, 450] on input "https://youtu.be/FbZIGRGkqWc" at bounding box center [584, 457] width 337 height 15
drag, startPoint x: 417, startPoint y: 398, endPoint x: 578, endPoint y: 399, distance: 161.7
click at [578, 450] on input "https://youtu.be/FbZIGRGkqWc" at bounding box center [584, 457] width 337 height 15
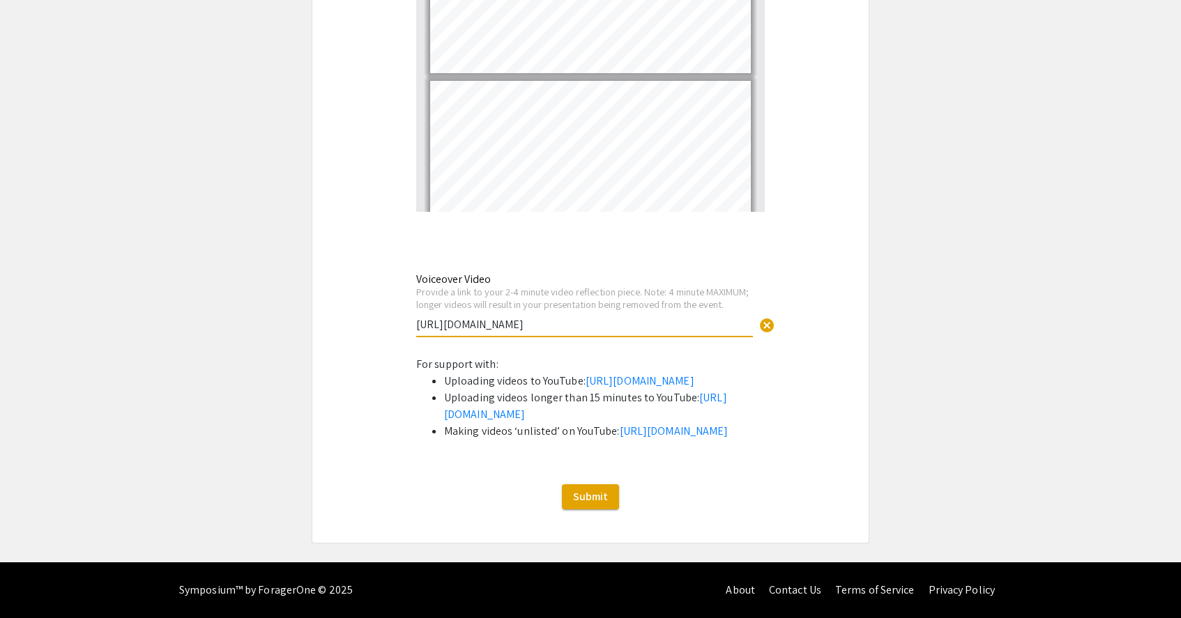
scroll to position [4633, 0]
type input "https://youtu.be/FbZIGRGkqWc"
click at [593, 499] on span "Submit" at bounding box center [590, 496] width 35 height 15
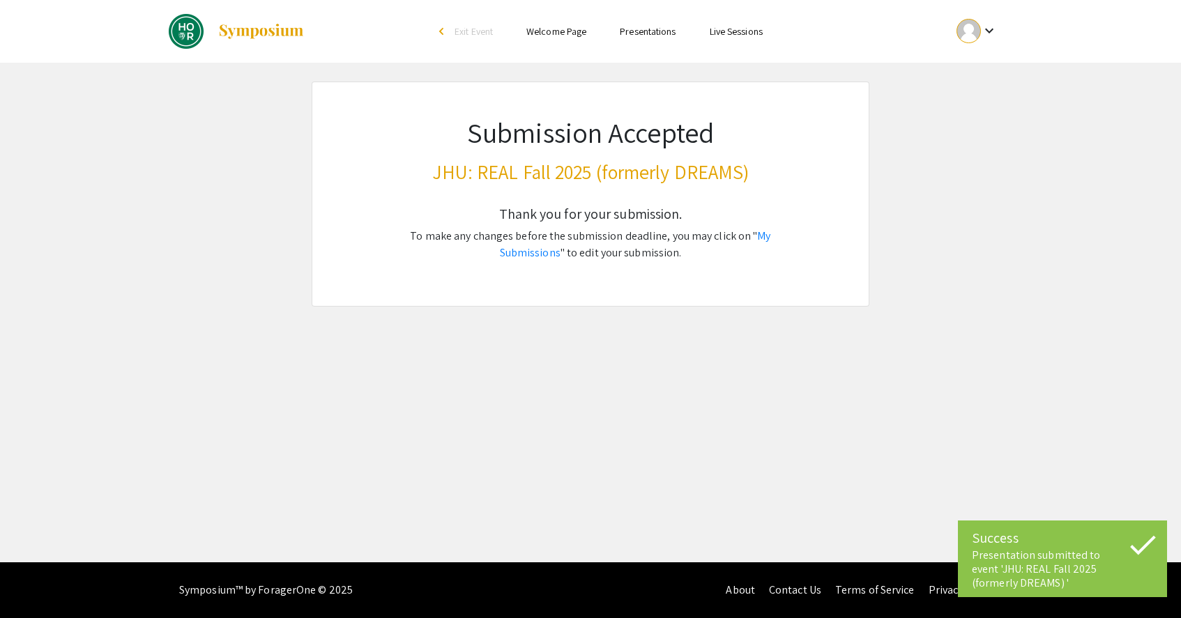
scroll to position [0, 0]
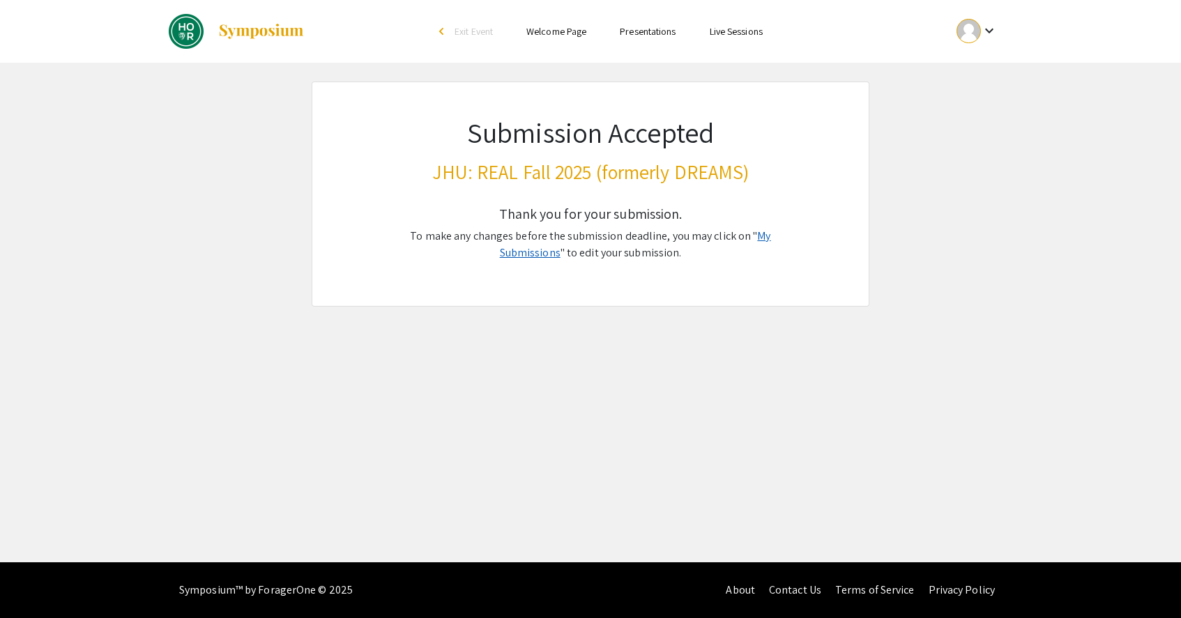
click at [743, 237] on link "My Submissions" at bounding box center [635, 244] width 271 height 31
